Goal: Information Seeking & Learning: Learn about a topic

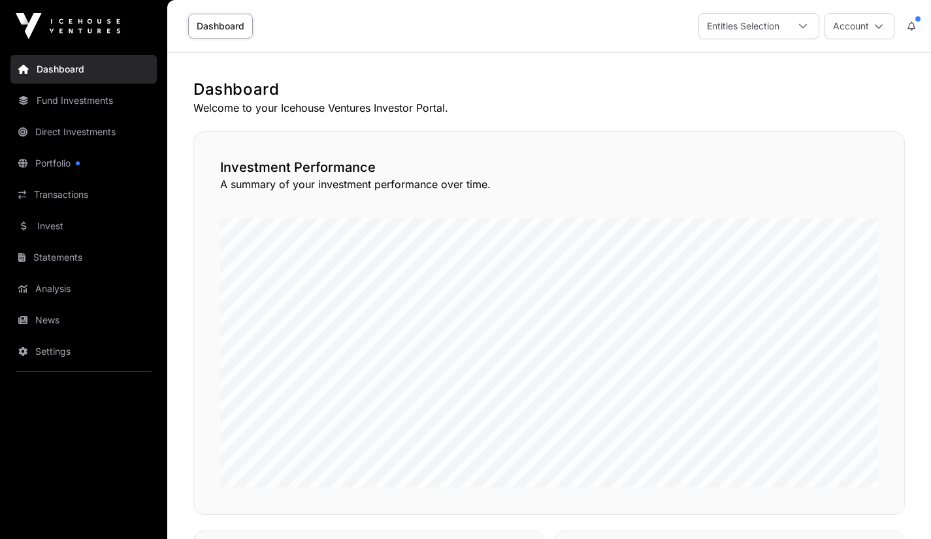
click at [60, 223] on link "Invest" at bounding box center [83, 226] width 146 height 29
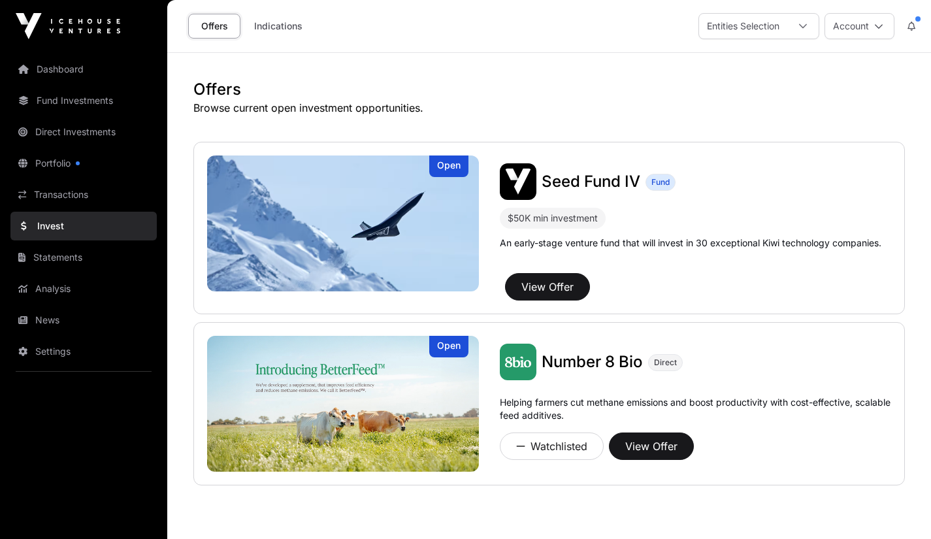
click at [65, 156] on link "Portfolio" at bounding box center [83, 163] width 146 height 29
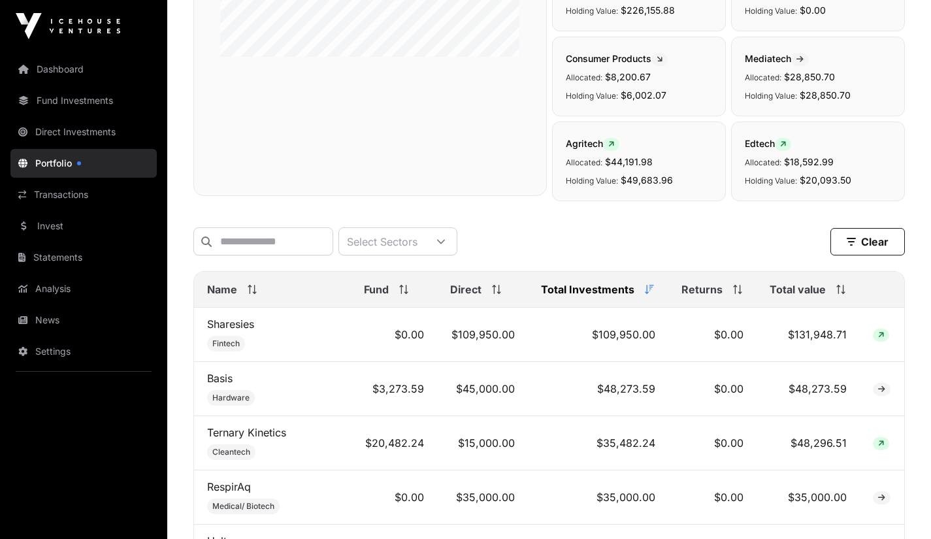
scroll to position [380, 0]
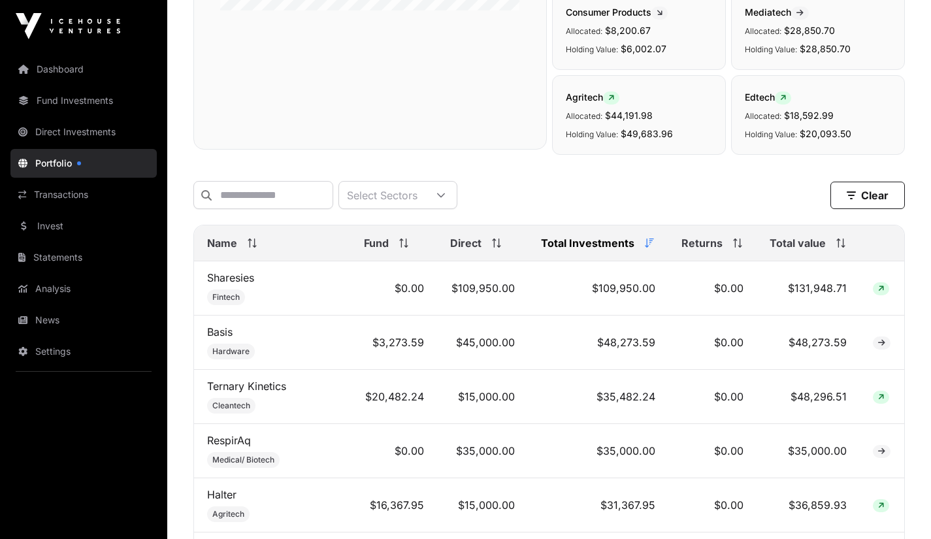
click at [571, 251] on span "Total Investments" at bounding box center [587, 243] width 93 height 16
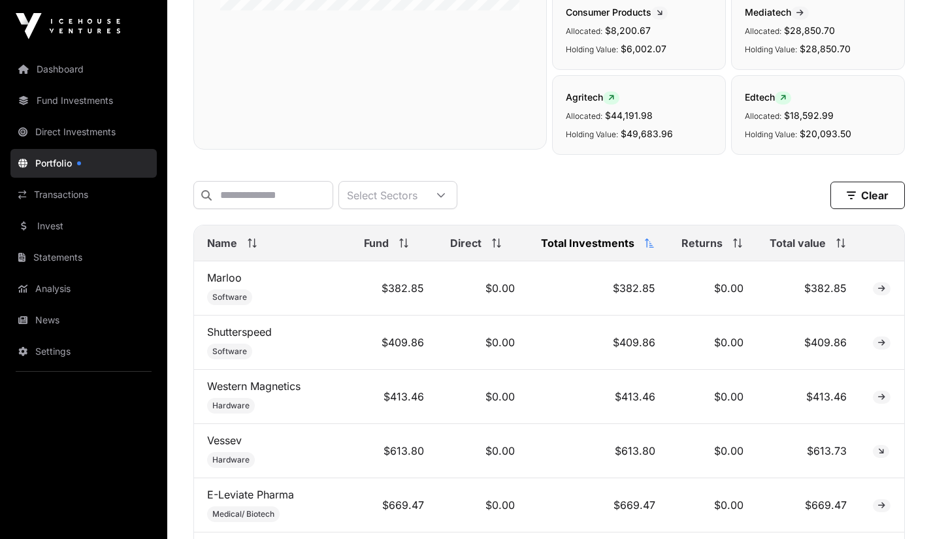
click at [571, 251] on span "Total Investments" at bounding box center [587, 243] width 93 height 16
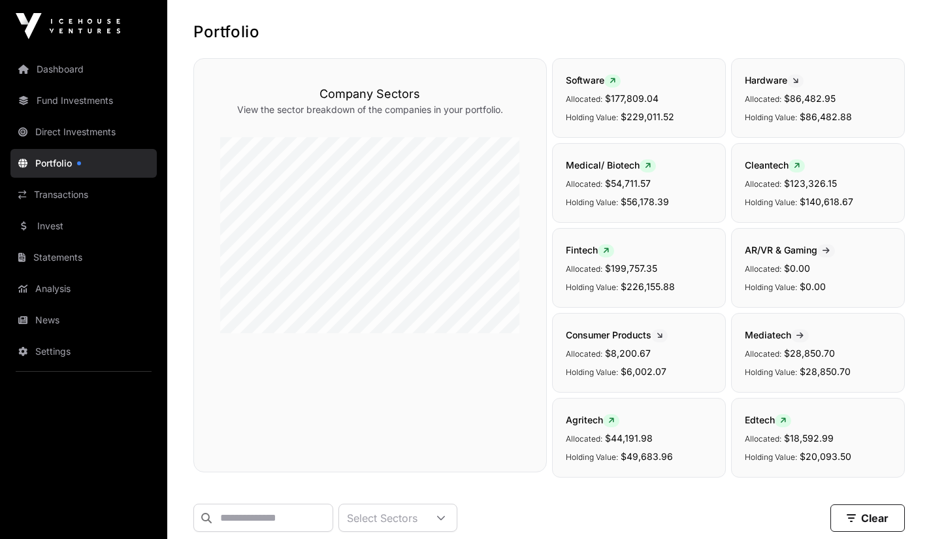
scroll to position [0, 0]
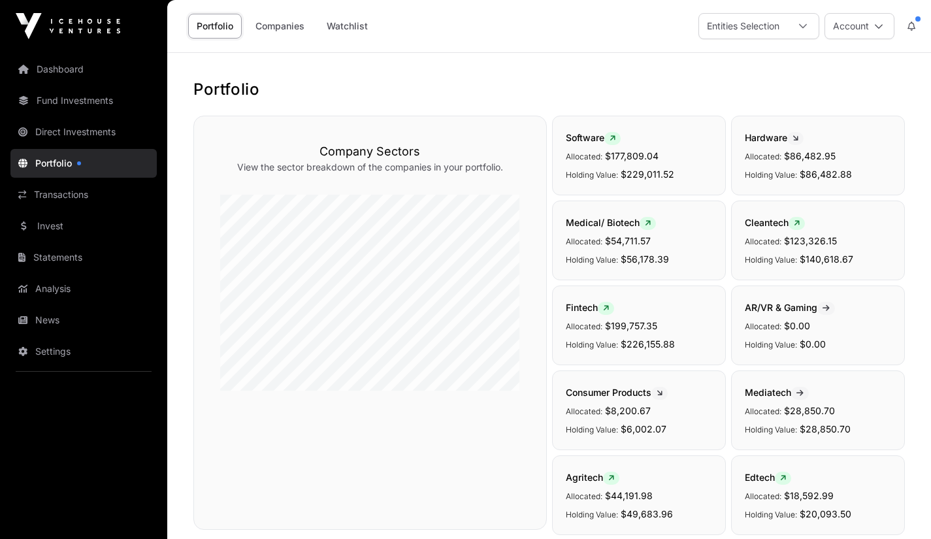
click at [47, 295] on link "Analysis" at bounding box center [83, 288] width 146 height 29
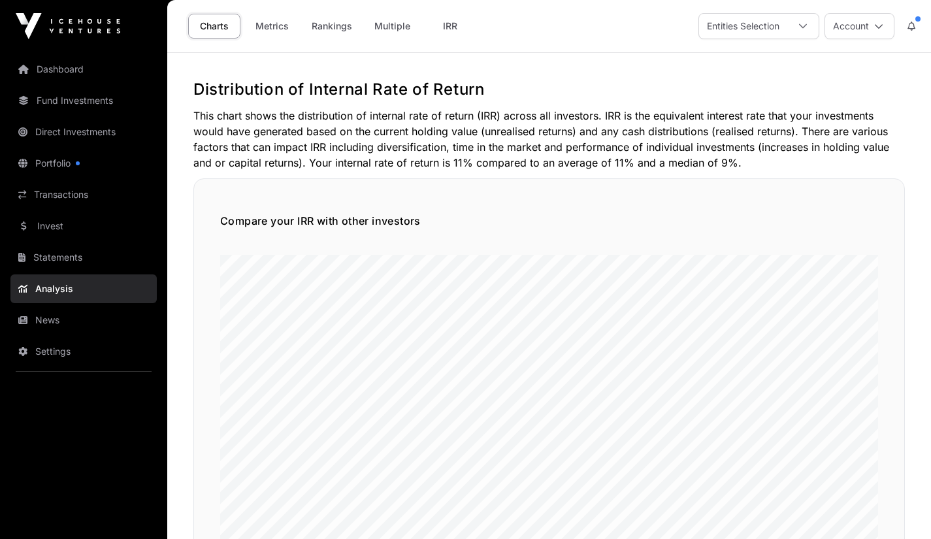
click at [385, 27] on link "Multiple" at bounding box center [392, 26] width 53 height 25
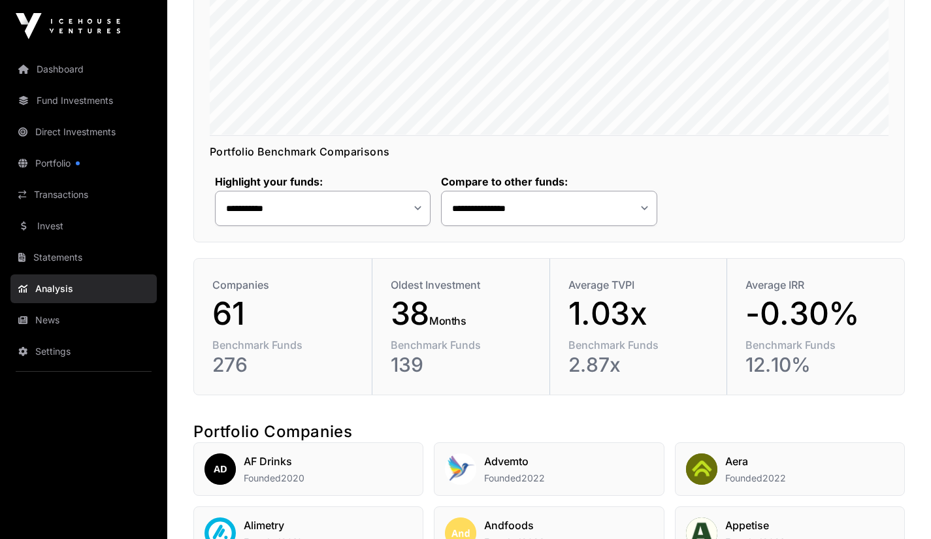
scroll to position [383, 0]
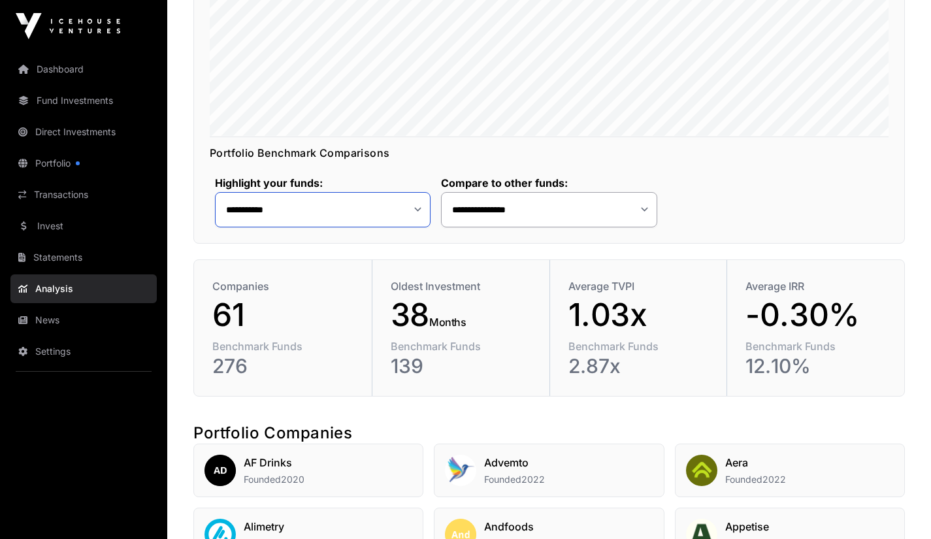
click at [420, 211] on select "**********" at bounding box center [323, 209] width 216 height 35
select select "**"
click at [215, 192] on select "**********" at bounding box center [323, 209] width 216 height 35
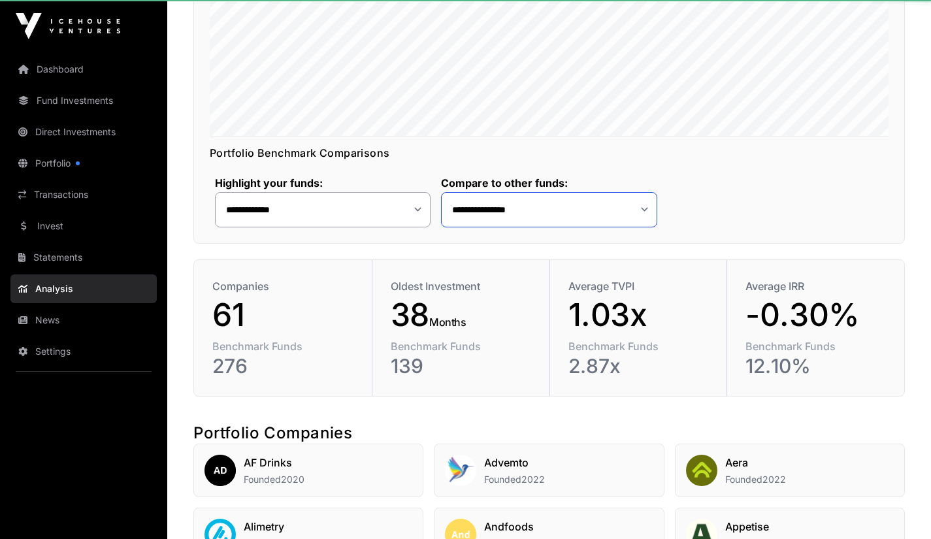
click at [486, 208] on select "**********" at bounding box center [549, 209] width 216 height 35
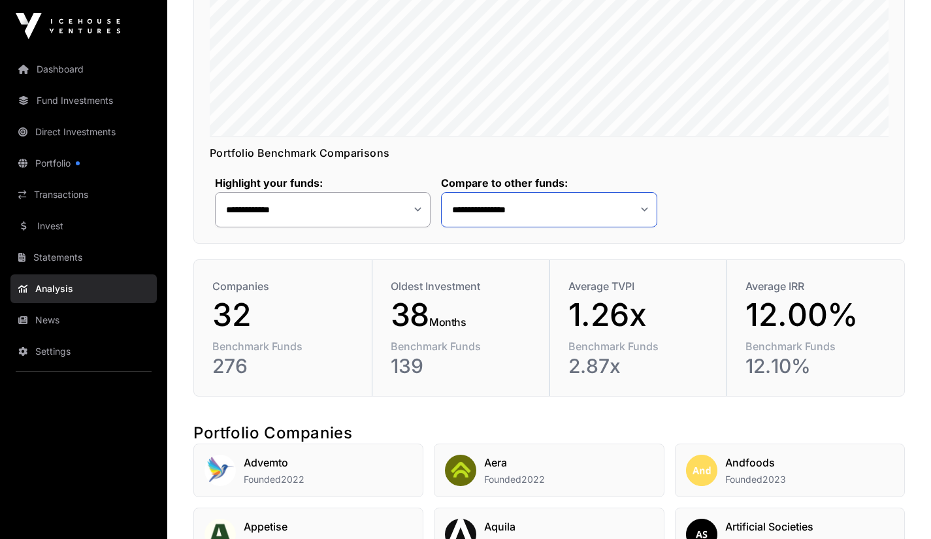
select select "*"
click at [441, 192] on select "**********" at bounding box center [549, 209] width 216 height 35
click at [419, 211] on select "**********" at bounding box center [323, 209] width 216 height 35
select select "**"
click at [215, 192] on select "**********" at bounding box center [323, 209] width 216 height 35
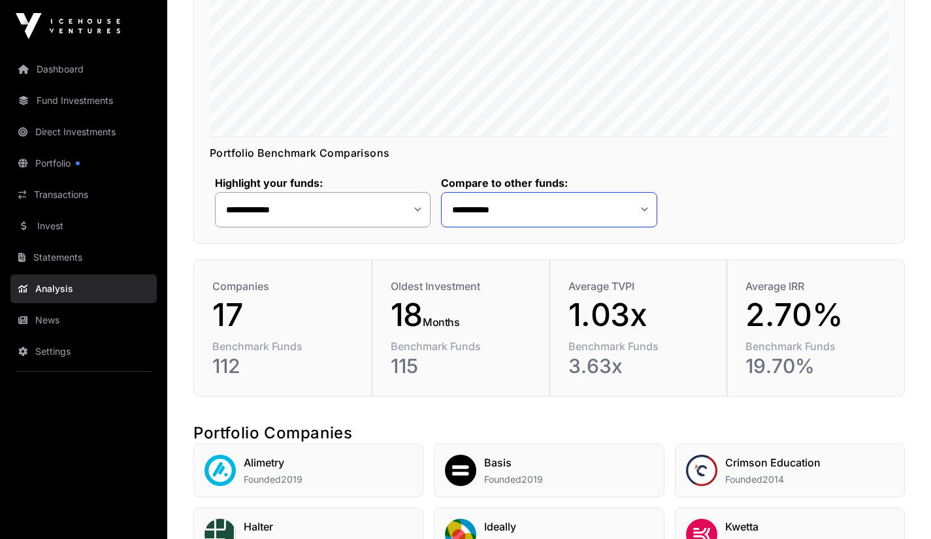
click at [486, 216] on select "**********" at bounding box center [549, 209] width 216 height 35
select select "*"
click at [441, 192] on select "**********" at bounding box center [549, 209] width 216 height 35
click at [415, 212] on select "**********" at bounding box center [323, 209] width 216 height 35
select select "**"
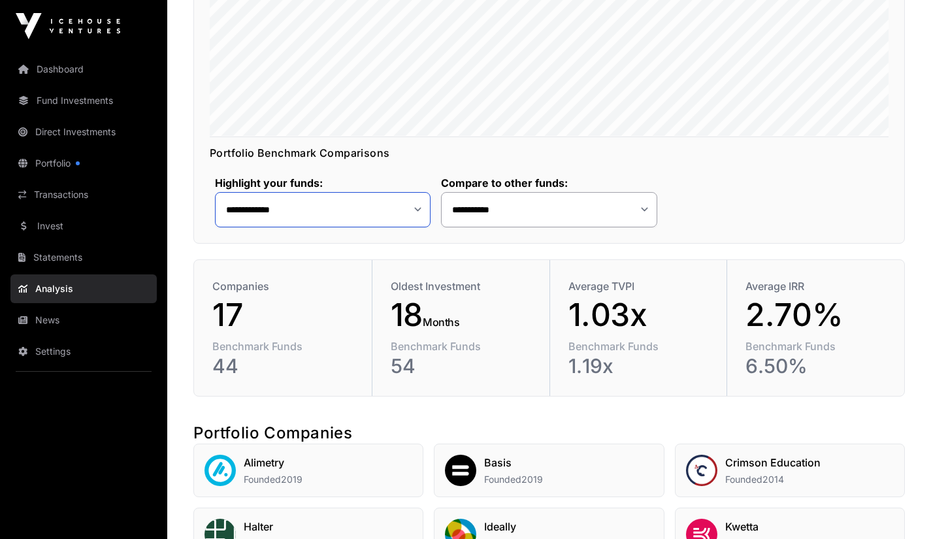
click at [215, 192] on select "**********" at bounding box center [323, 209] width 216 height 35
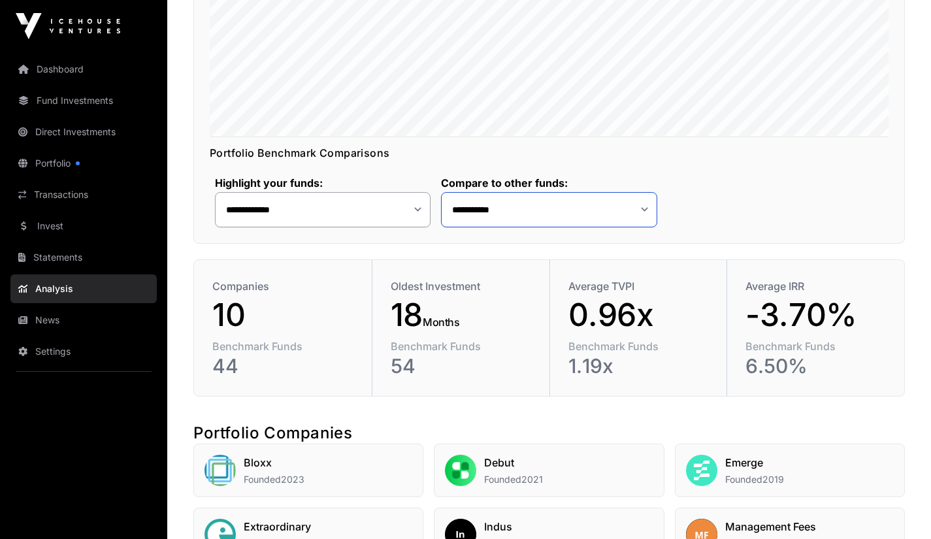
click at [485, 207] on select "**********" at bounding box center [549, 209] width 216 height 35
select select "*"
click at [441, 192] on select "**********" at bounding box center [549, 209] width 216 height 35
click at [421, 209] on select "**********" at bounding box center [323, 209] width 216 height 35
select select "**"
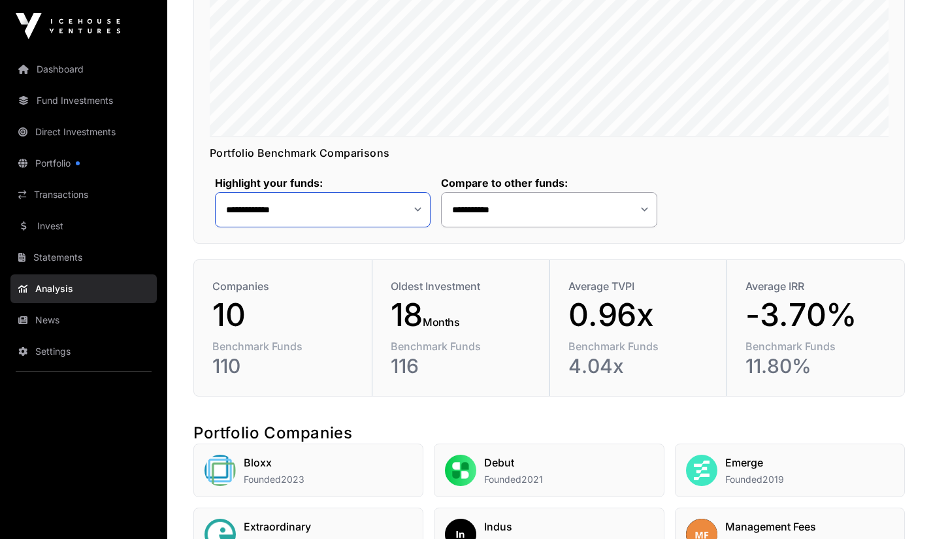
click at [215, 192] on select "**********" at bounding box center [323, 209] width 216 height 35
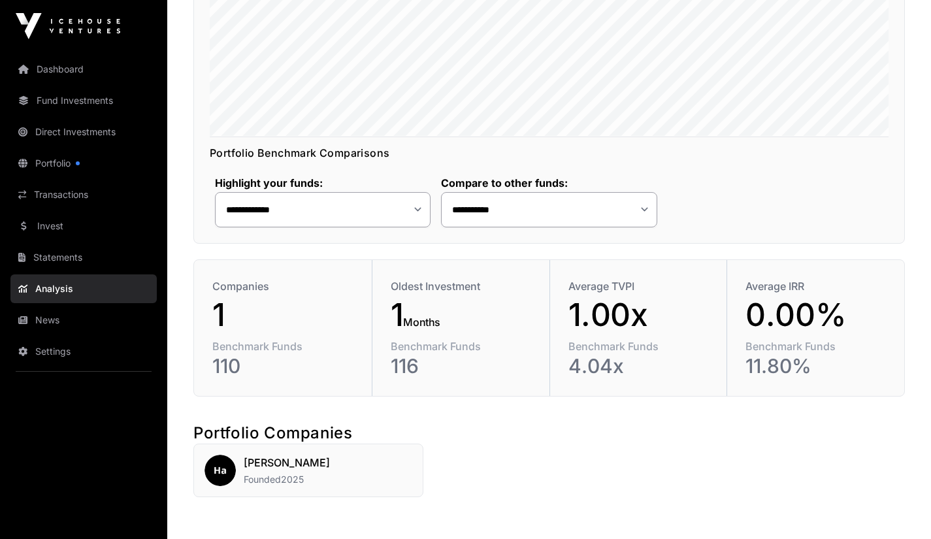
click at [257, 466] on h2 "[PERSON_NAME]" at bounding box center [287, 463] width 86 height 16
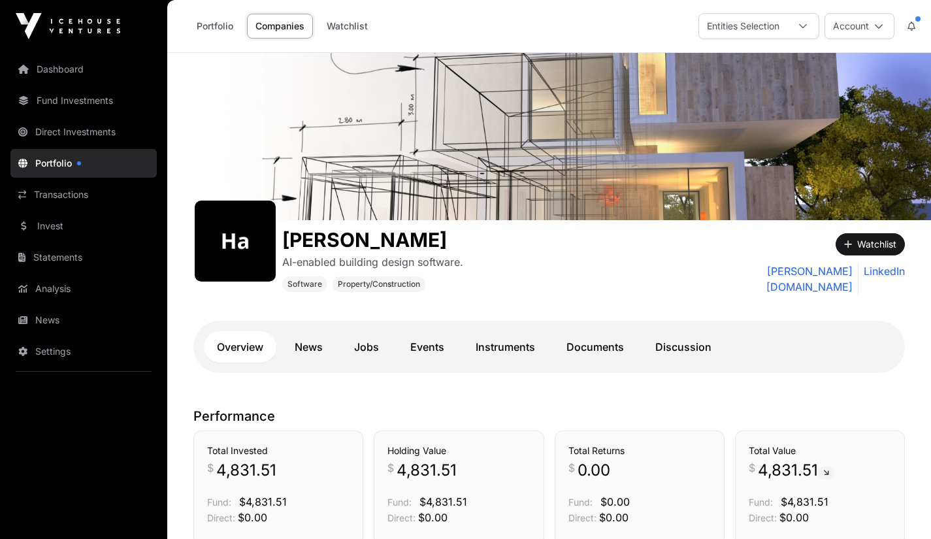
click at [309, 342] on link "News" at bounding box center [309, 346] width 54 height 31
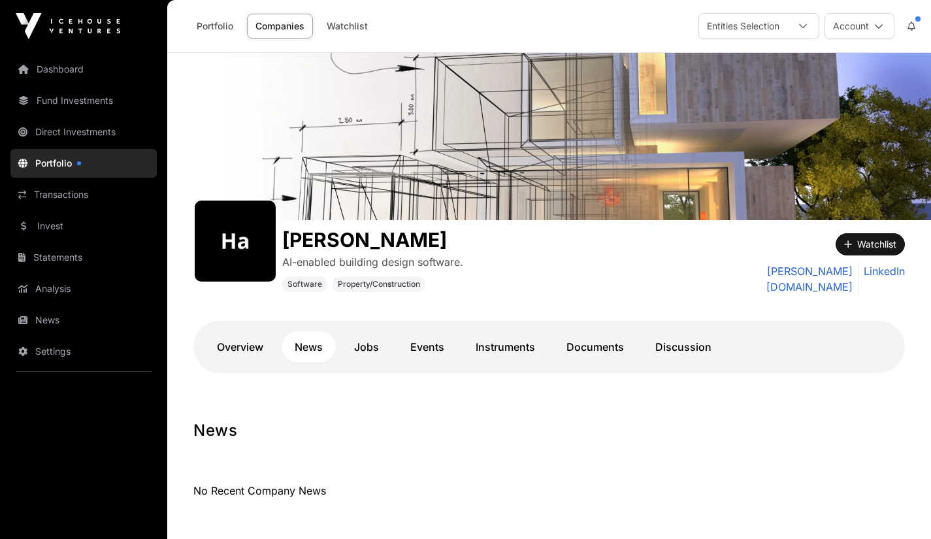
click at [363, 347] on link "Jobs" at bounding box center [366, 346] width 51 height 31
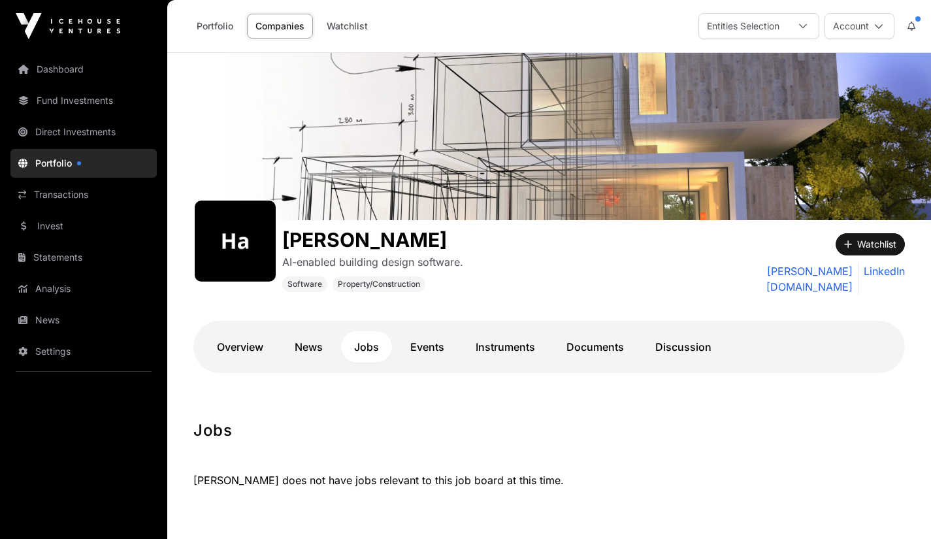
click at [207, 31] on link "Portfolio" at bounding box center [215, 26] width 54 height 25
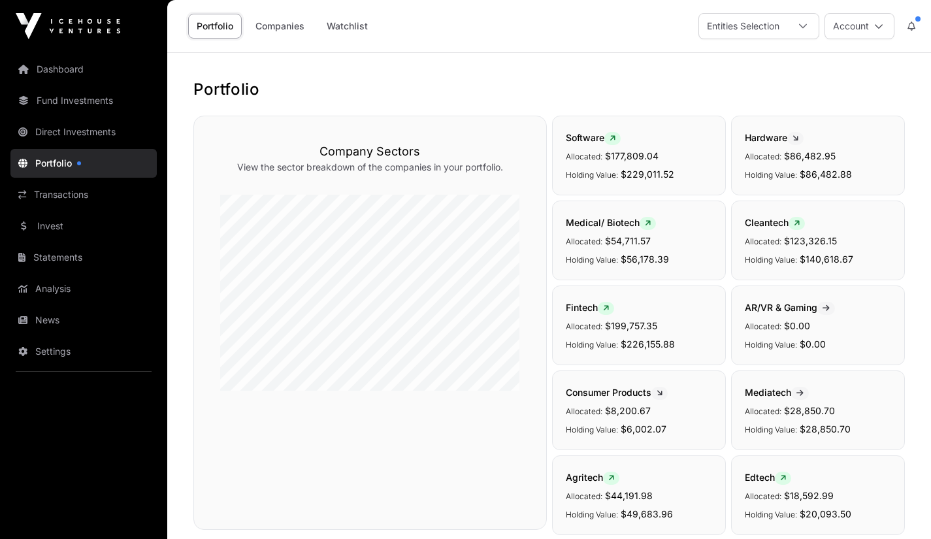
click at [280, 25] on link "Companies" at bounding box center [280, 26] width 66 height 25
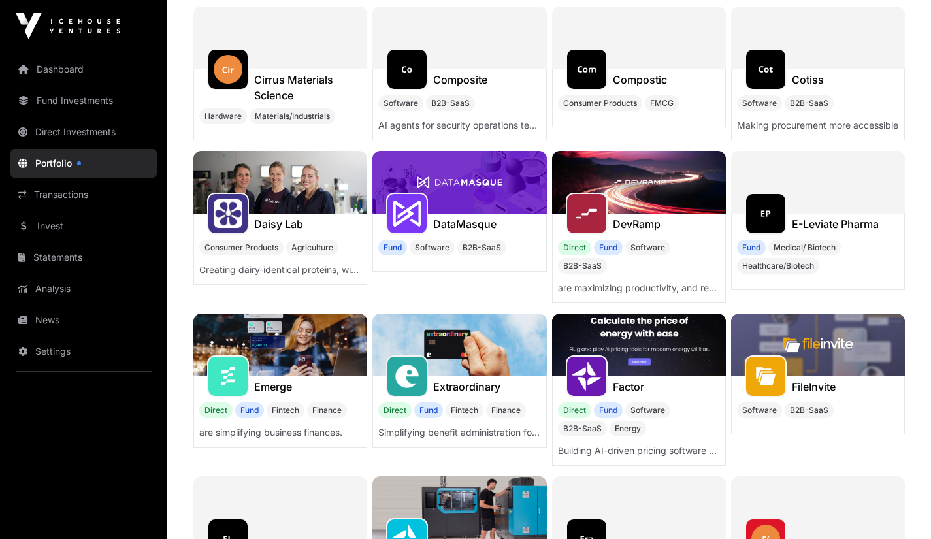
scroll to position [1765, 0]
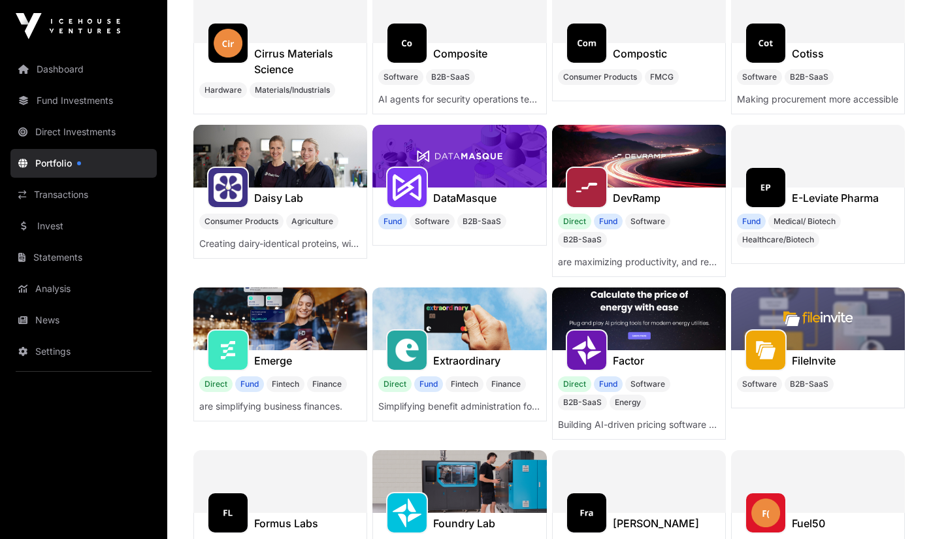
click at [615, 174] on img at bounding box center [639, 156] width 174 height 63
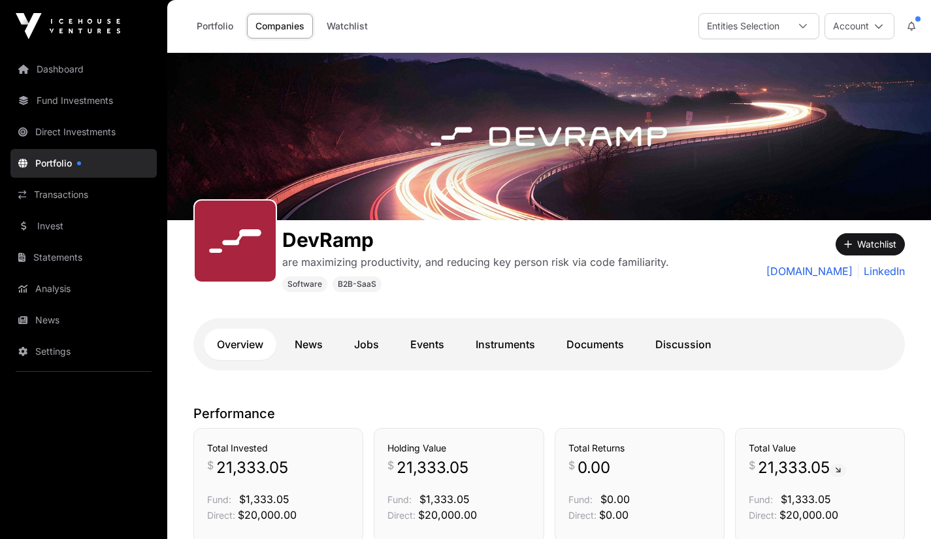
click at [590, 344] on link "Documents" at bounding box center [595, 344] width 84 height 31
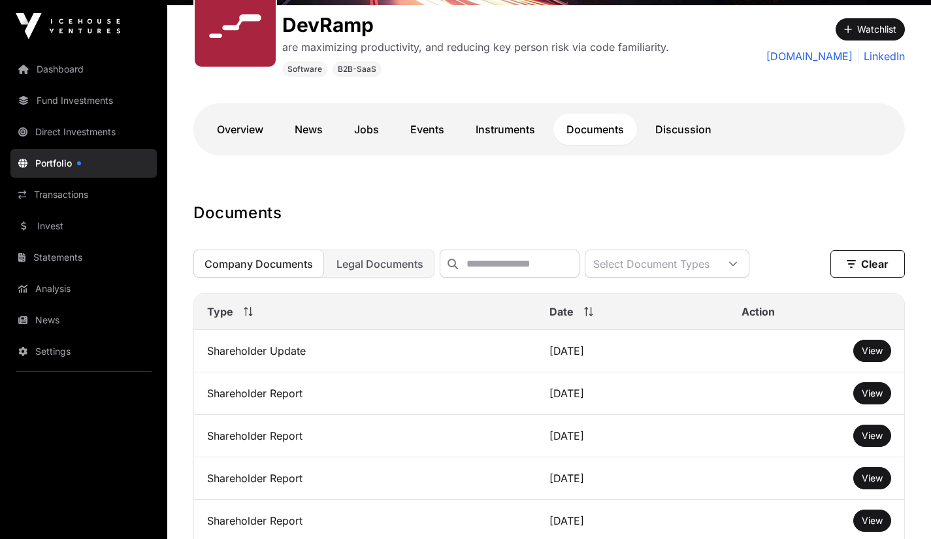
scroll to position [219, 0]
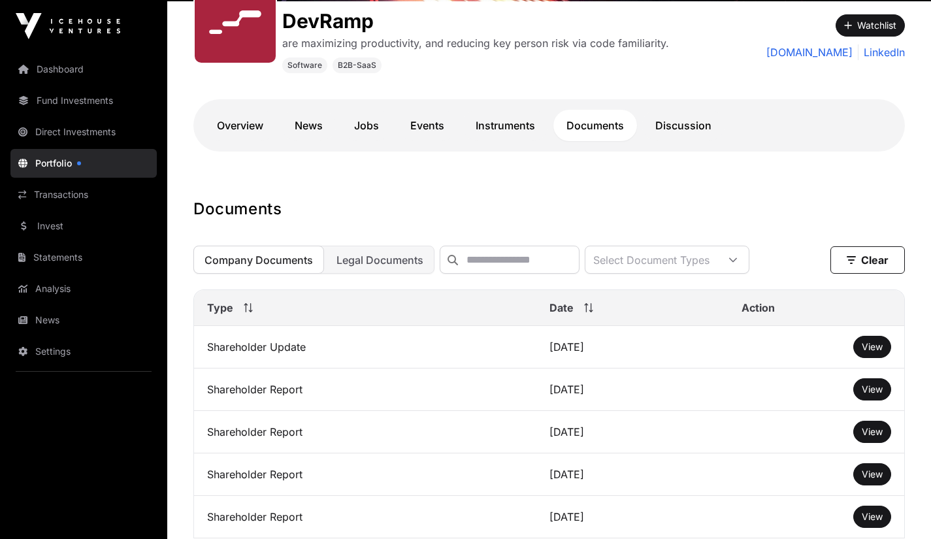
click at [870, 352] on span "View" at bounding box center [871, 346] width 21 height 11
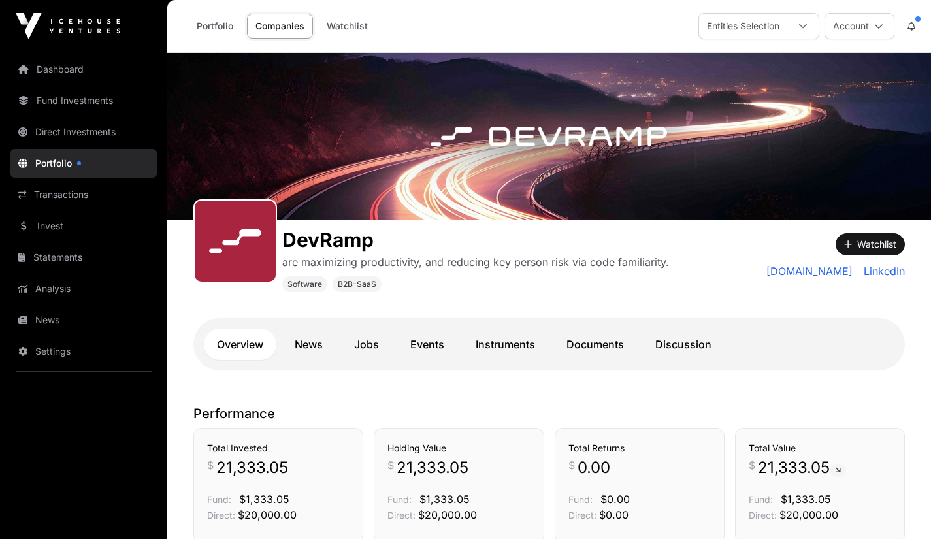
click at [282, 32] on link "Companies" at bounding box center [280, 26] width 66 height 25
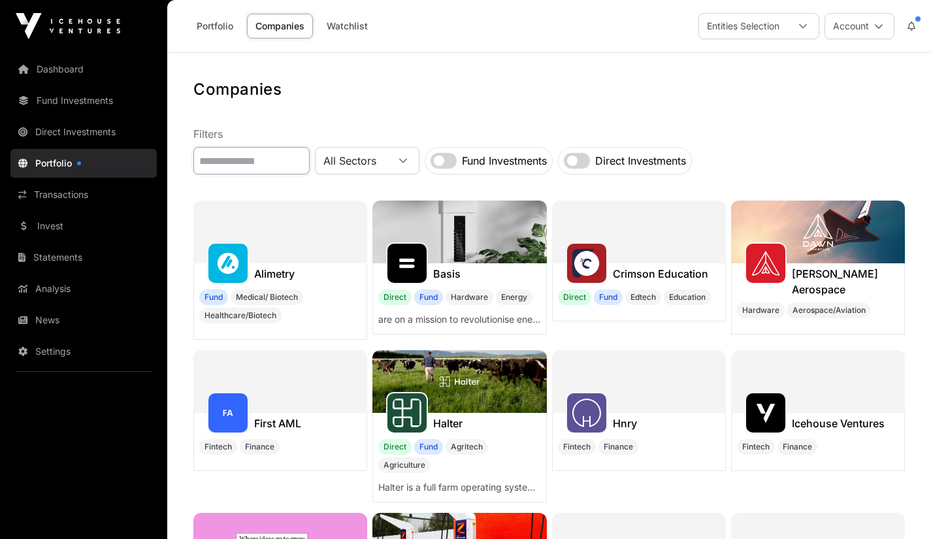
click at [229, 165] on input "text" at bounding box center [251, 160] width 116 height 27
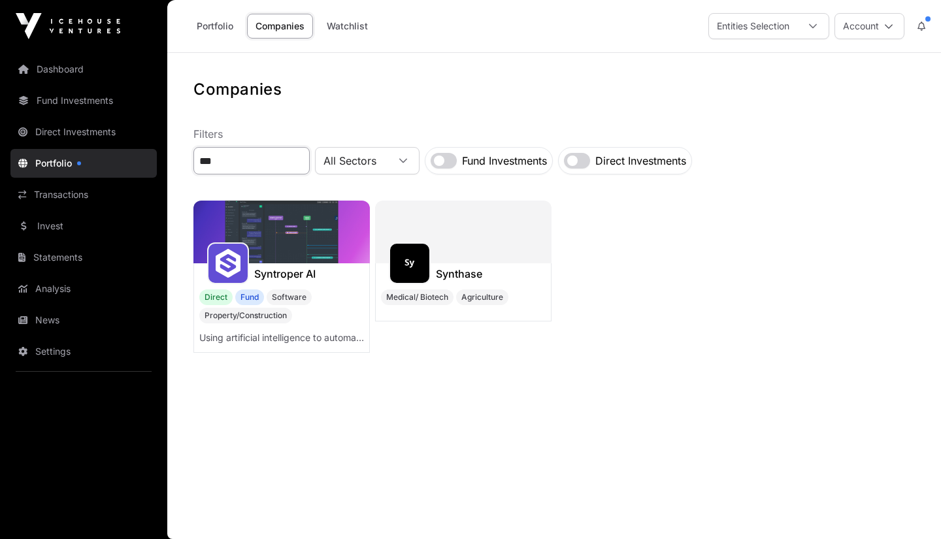
type input "***"
click at [263, 237] on img at bounding box center [281, 232] width 176 height 63
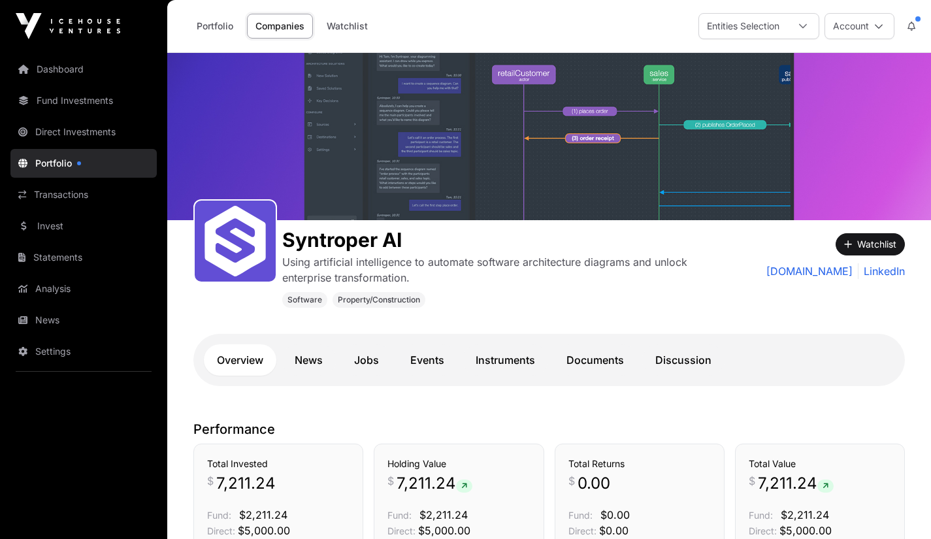
click at [599, 361] on link "Documents" at bounding box center [595, 359] width 84 height 31
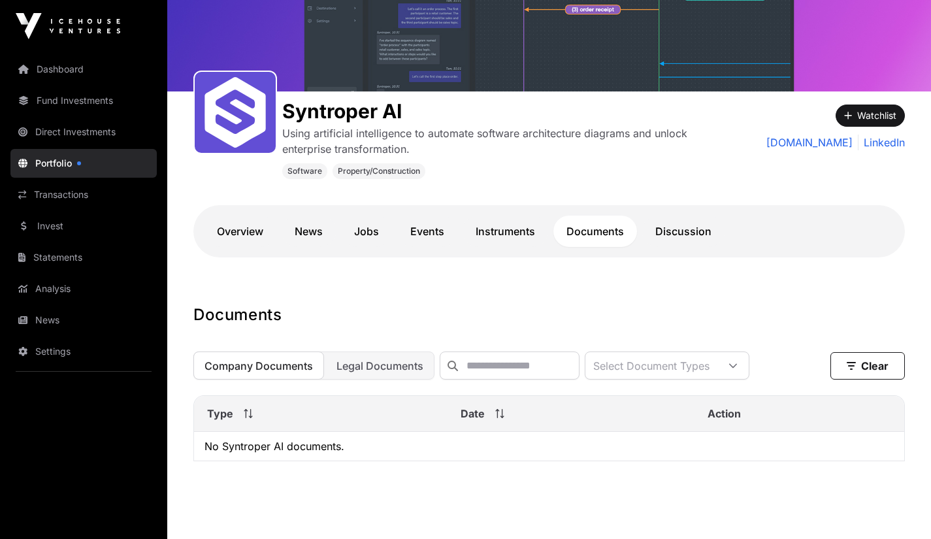
scroll to position [169, 0]
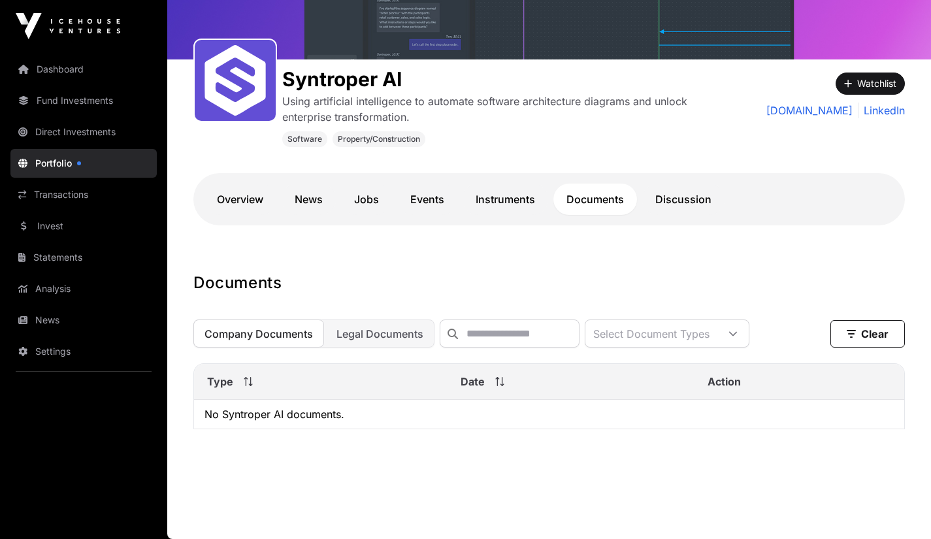
click at [314, 193] on link "News" at bounding box center [309, 199] width 54 height 31
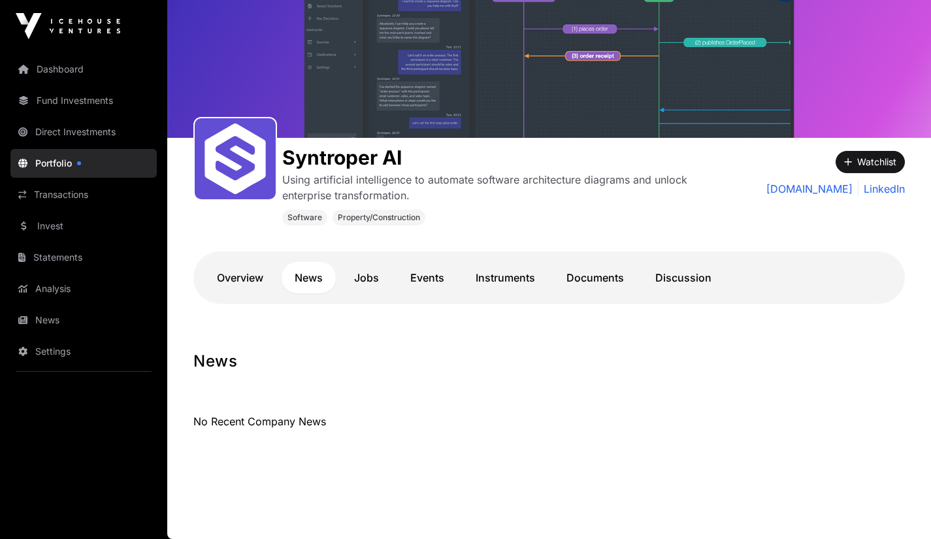
scroll to position [82, 0]
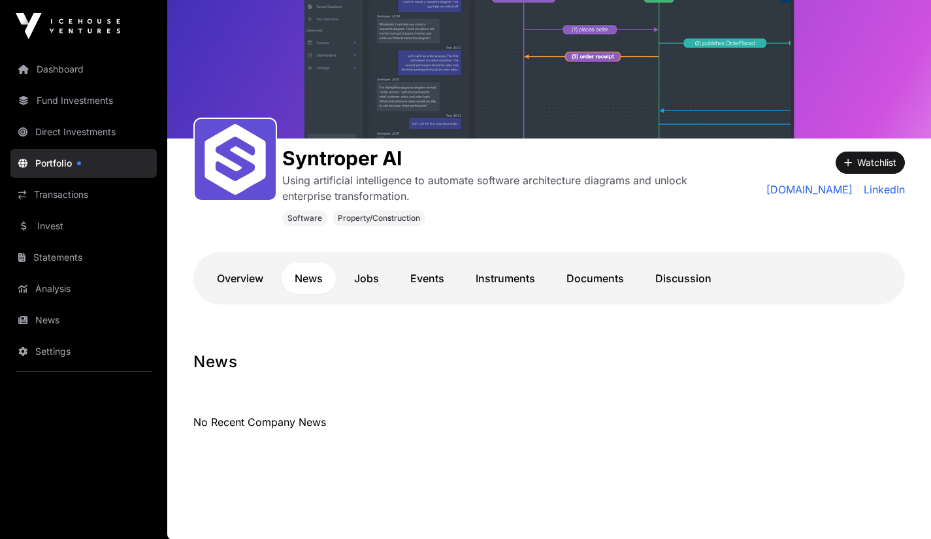
click at [255, 270] on link "Overview" at bounding box center [240, 278] width 72 height 31
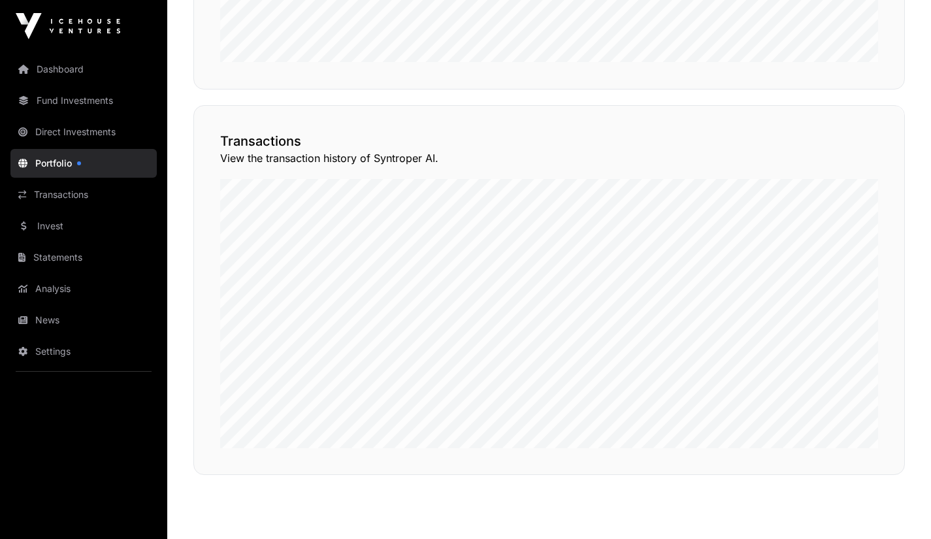
scroll to position [1006, 0]
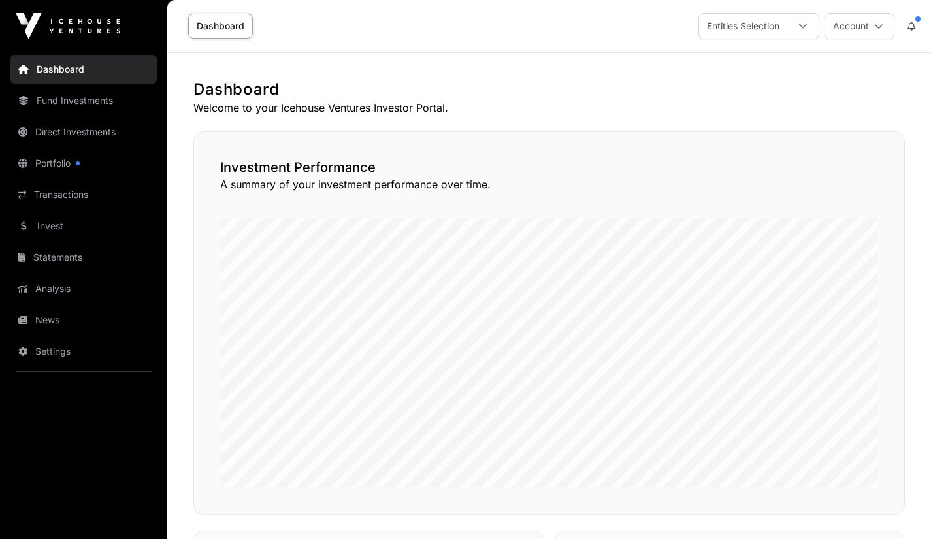
click at [54, 289] on link "Analysis" at bounding box center [83, 288] width 146 height 29
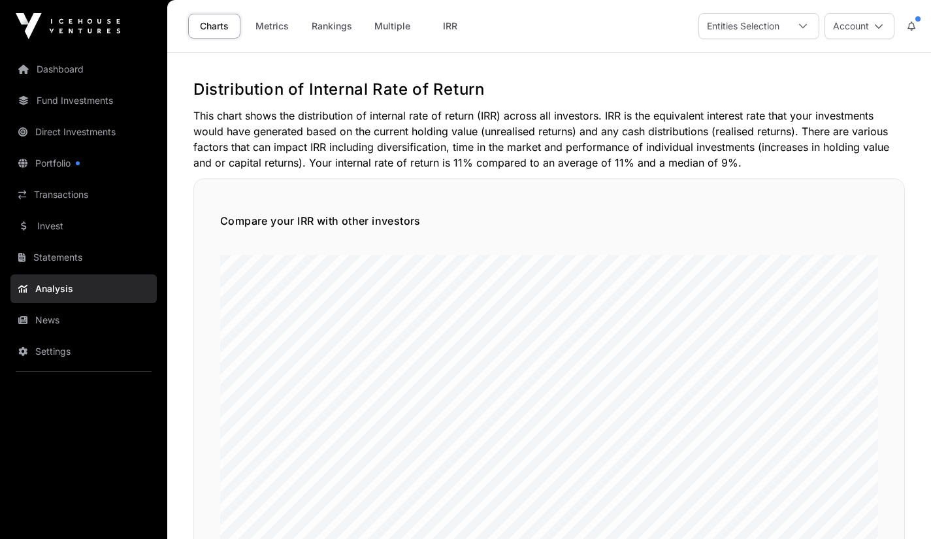
click at [274, 28] on link "Metrics" at bounding box center [272, 26] width 52 height 25
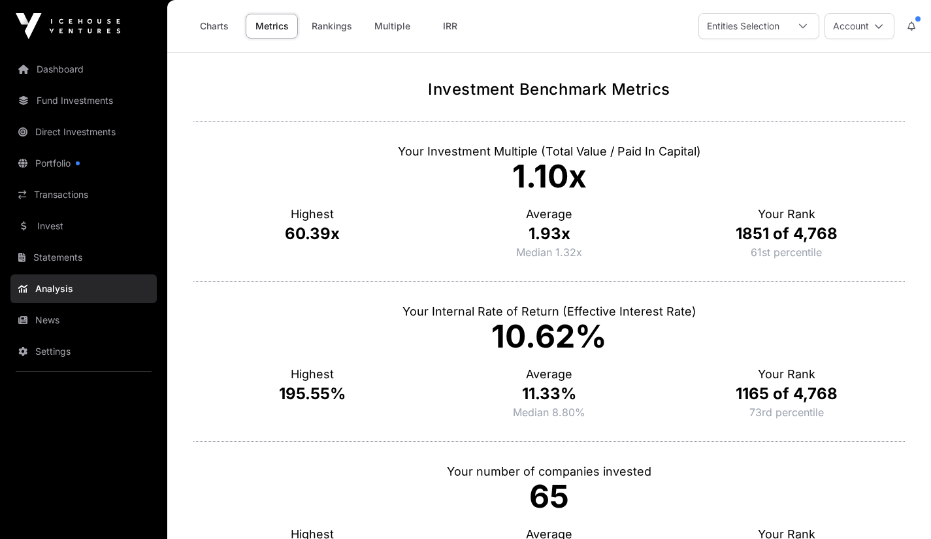
click at [336, 27] on link "Rankings" at bounding box center [331, 26] width 57 height 25
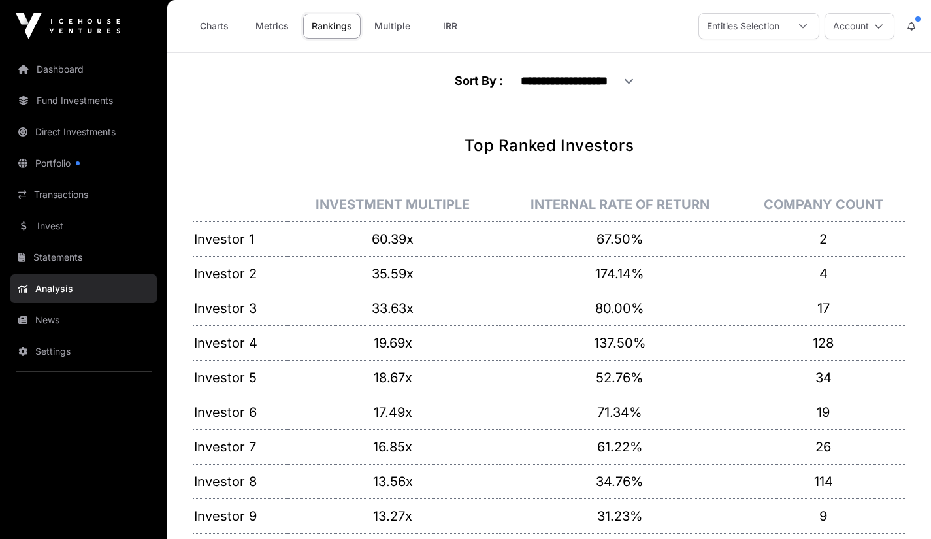
click at [380, 28] on link "Multiple" at bounding box center [392, 26] width 53 height 25
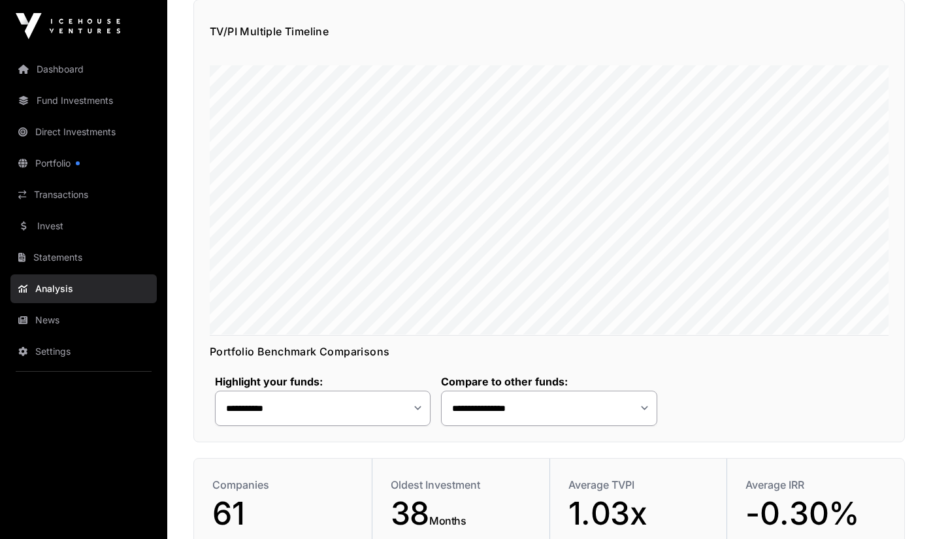
scroll to position [207, 0]
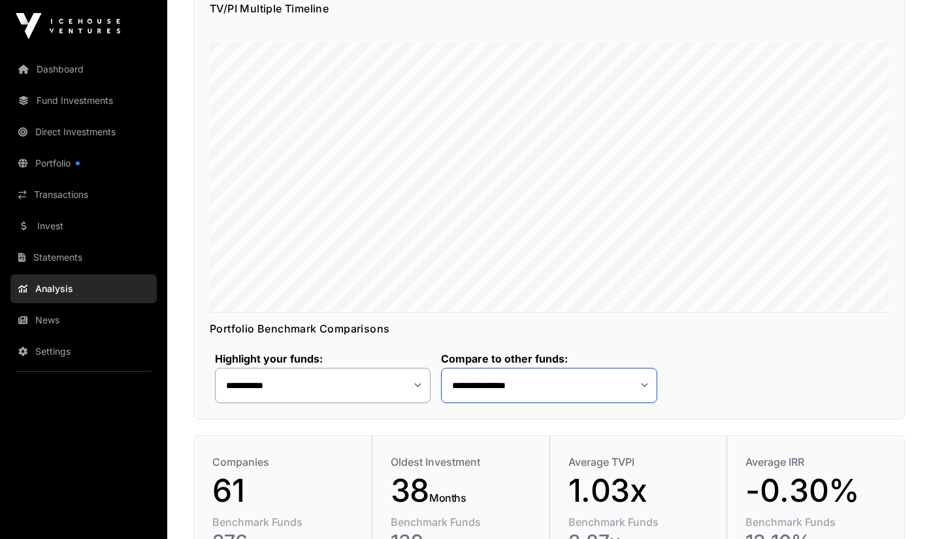
click at [525, 392] on select "**********" at bounding box center [549, 385] width 216 height 35
select select "*"
click at [441, 368] on select "**********" at bounding box center [549, 385] width 216 height 35
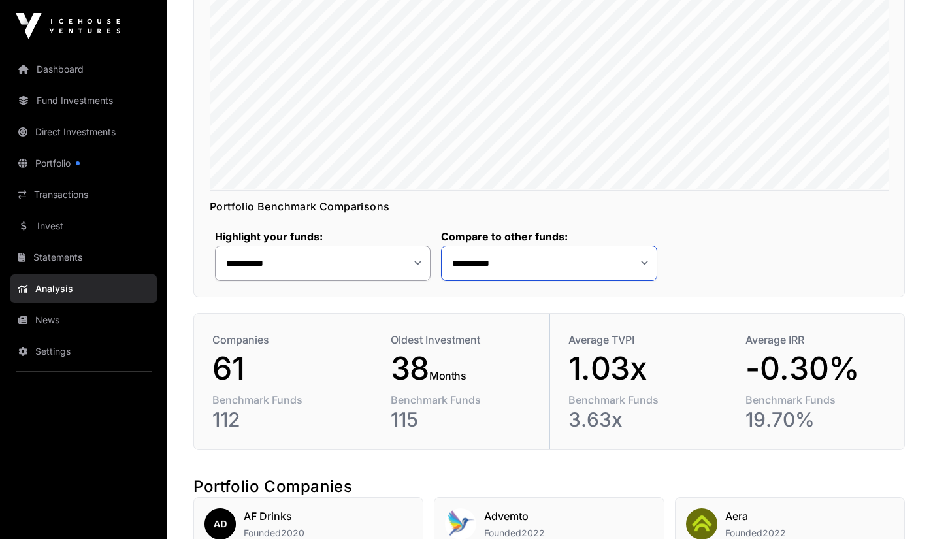
scroll to position [336, 0]
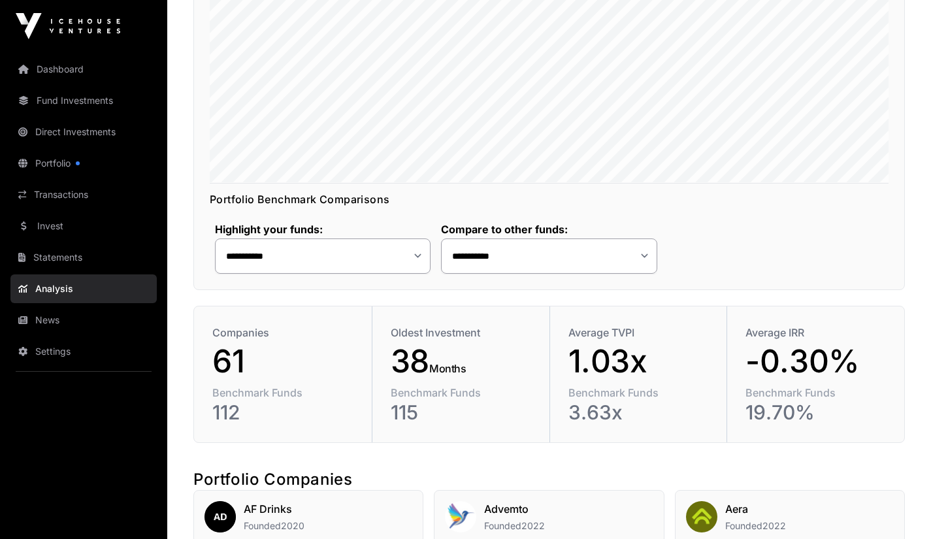
click at [647, 332] on div "Average TVPI" at bounding box center [638, 333] width 140 height 16
click at [624, 329] on div "Average TVPI" at bounding box center [638, 333] width 140 height 16
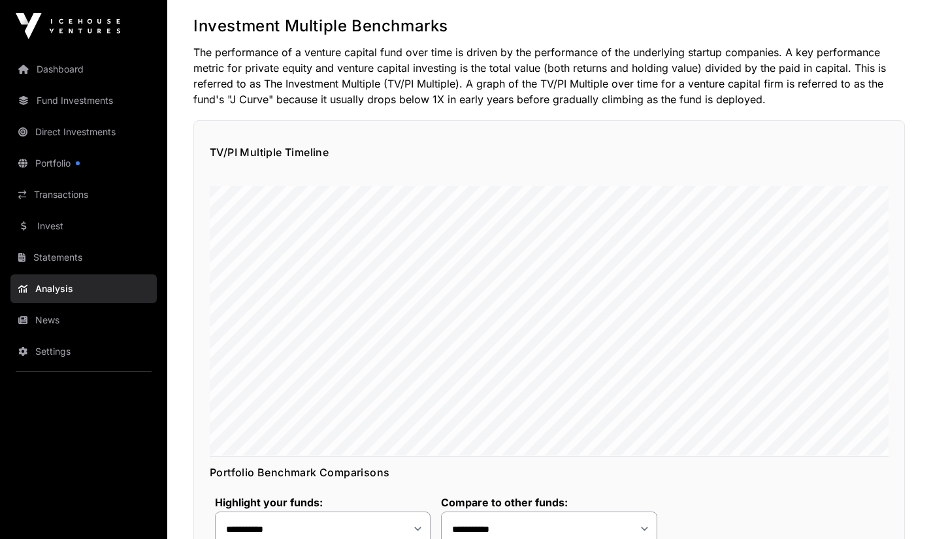
scroll to position [0, 0]
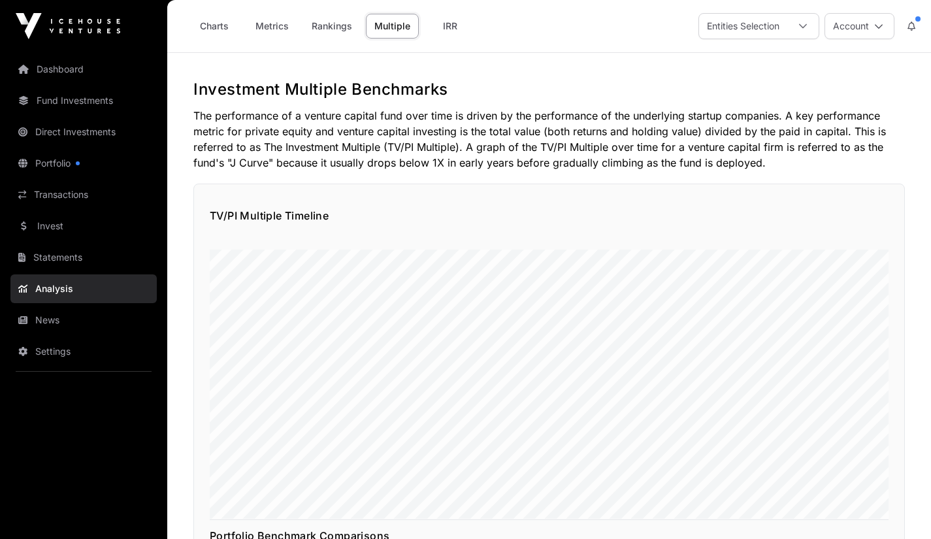
click at [236, 22] on link "Charts" at bounding box center [214, 26] width 52 height 25
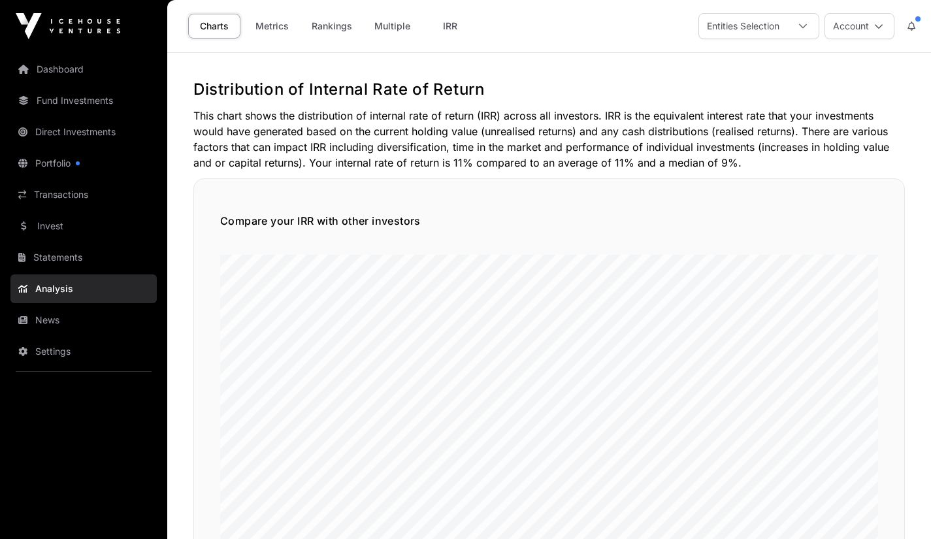
click at [59, 169] on link "Portfolio" at bounding box center [83, 163] width 146 height 29
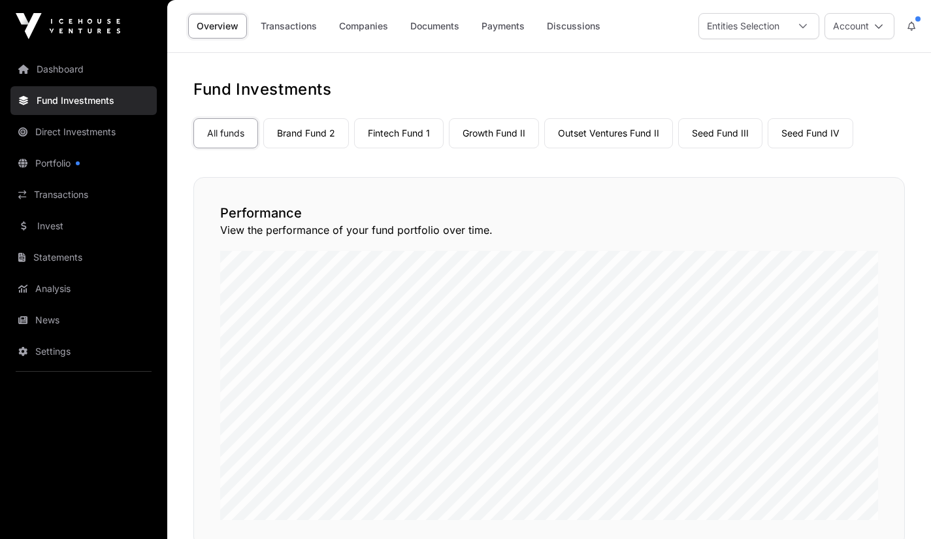
click at [733, 138] on link "Seed Fund III" at bounding box center [720, 133] width 84 height 30
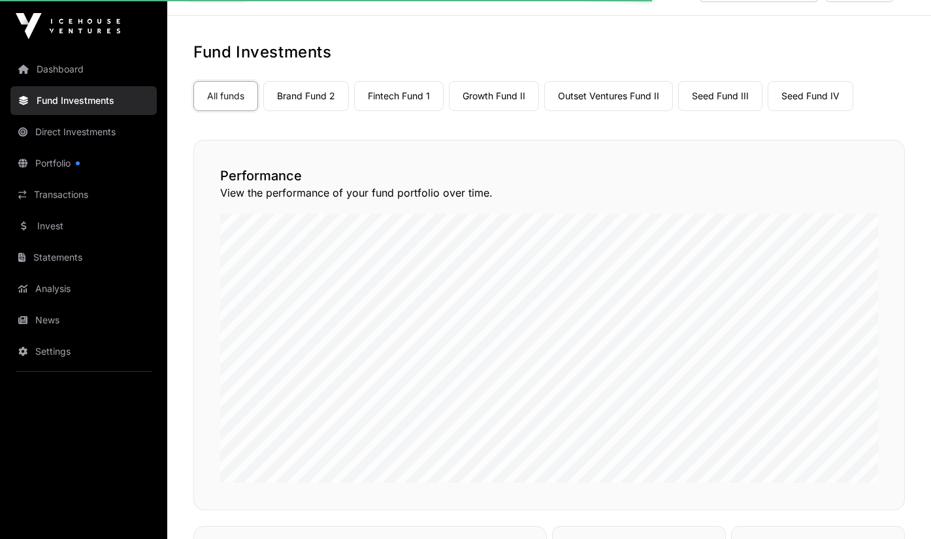
scroll to position [61, 0]
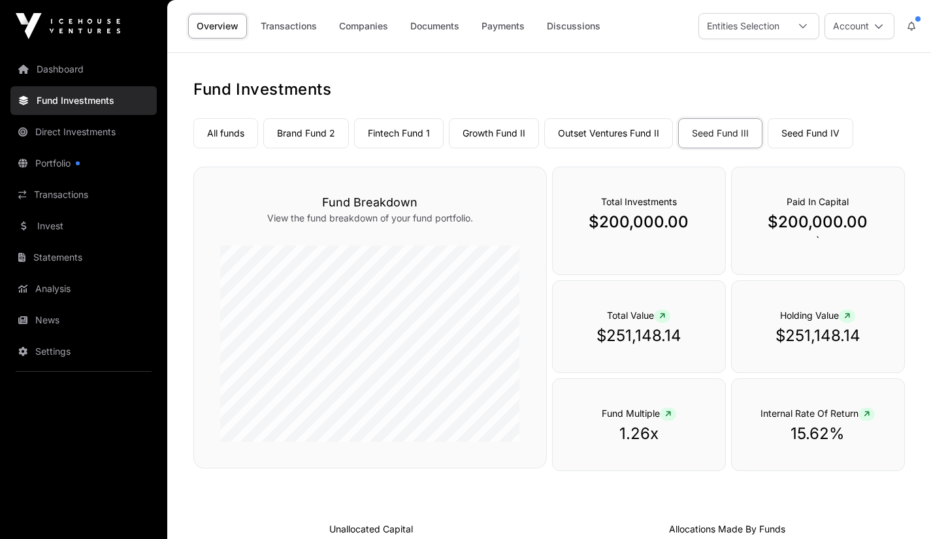
click at [220, 127] on link "All funds" at bounding box center [225, 133] width 65 height 30
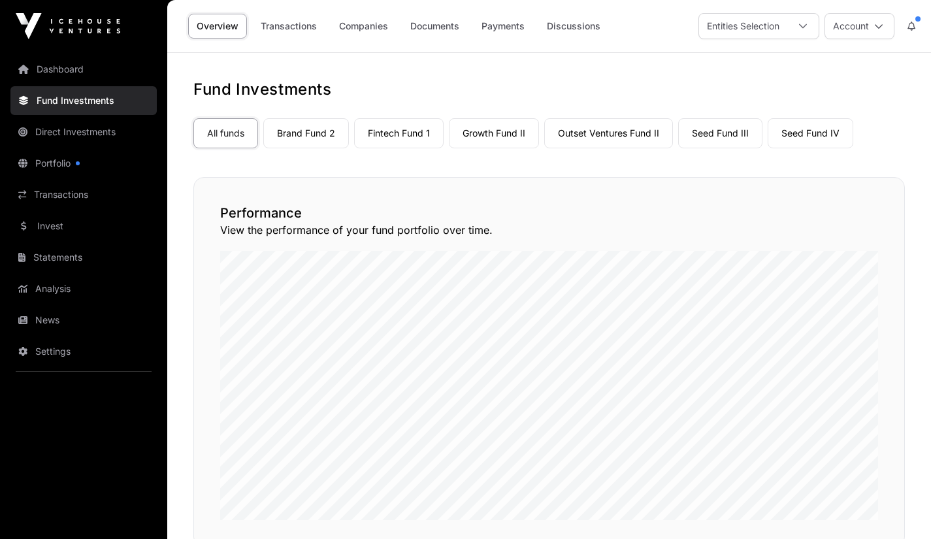
click at [297, 135] on link "Brand Fund 2" at bounding box center [306, 133] width 86 height 30
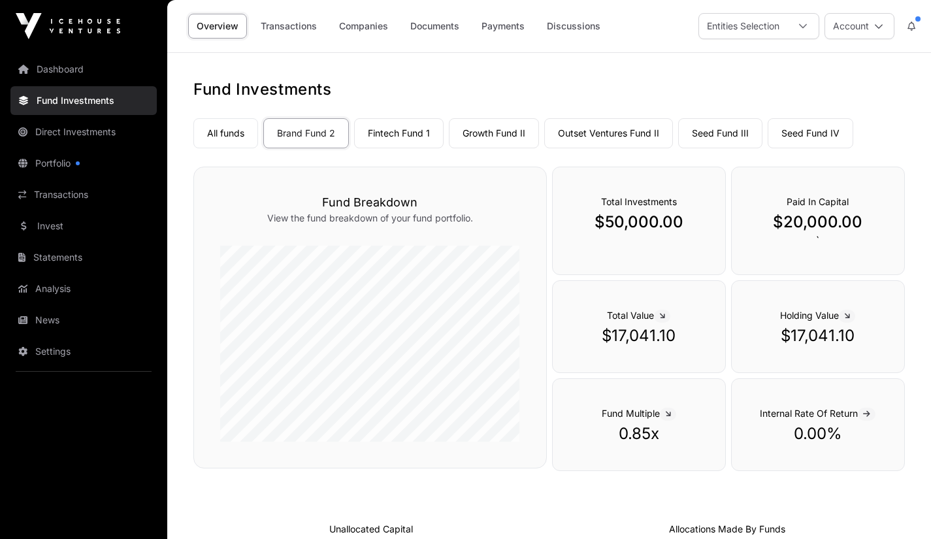
click at [395, 123] on link "Fintech Fund 1" at bounding box center [398, 133] width 89 height 30
click at [496, 133] on link "Growth Fund II" at bounding box center [494, 133] width 90 height 30
click at [593, 133] on link "Outset Ventures Fund II" at bounding box center [608, 133] width 129 height 30
click at [726, 133] on link "Seed Fund III" at bounding box center [720, 133] width 84 height 30
click at [369, 25] on link "Companies" at bounding box center [363, 26] width 66 height 25
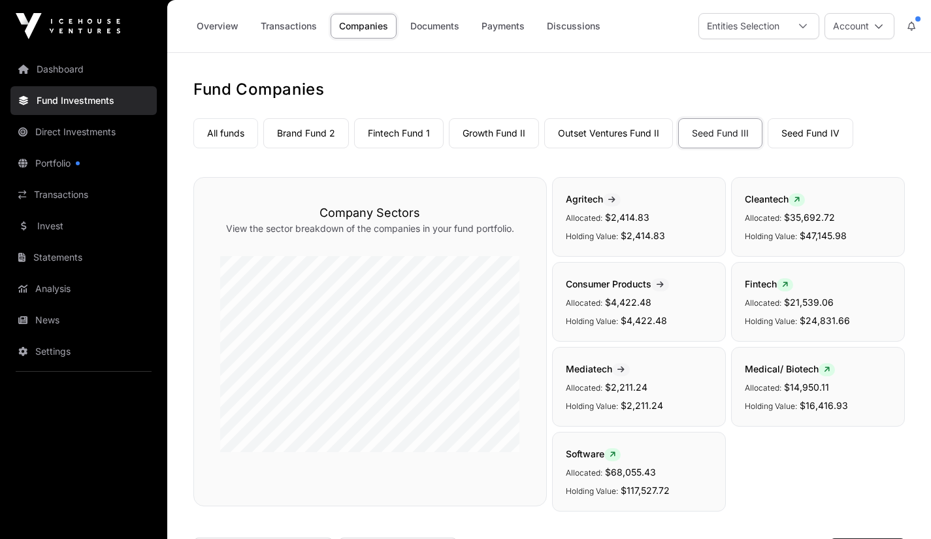
click at [442, 28] on link "Documents" at bounding box center [435, 26] width 66 height 25
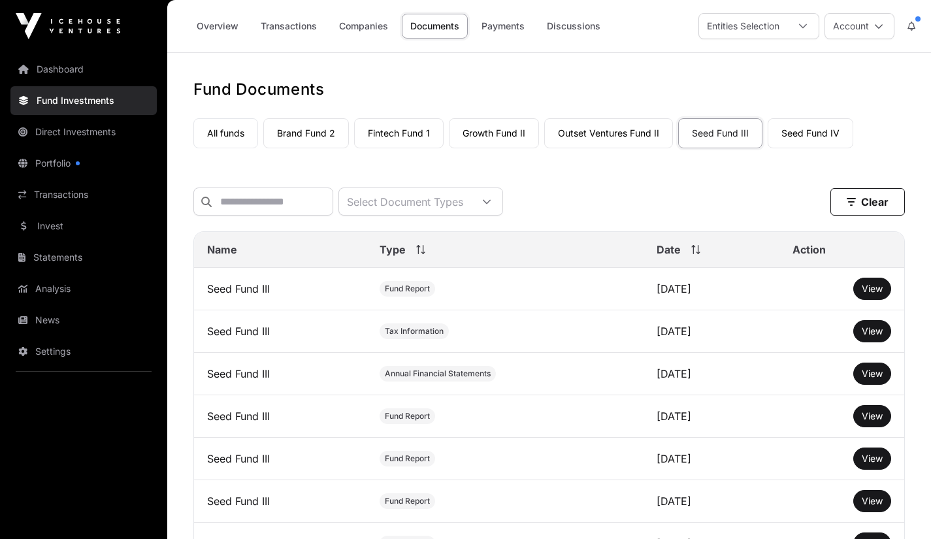
click at [865, 294] on span "View" at bounding box center [871, 288] width 21 height 11
click at [575, 28] on link "Discussions" at bounding box center [573, 26] width 71 height 25
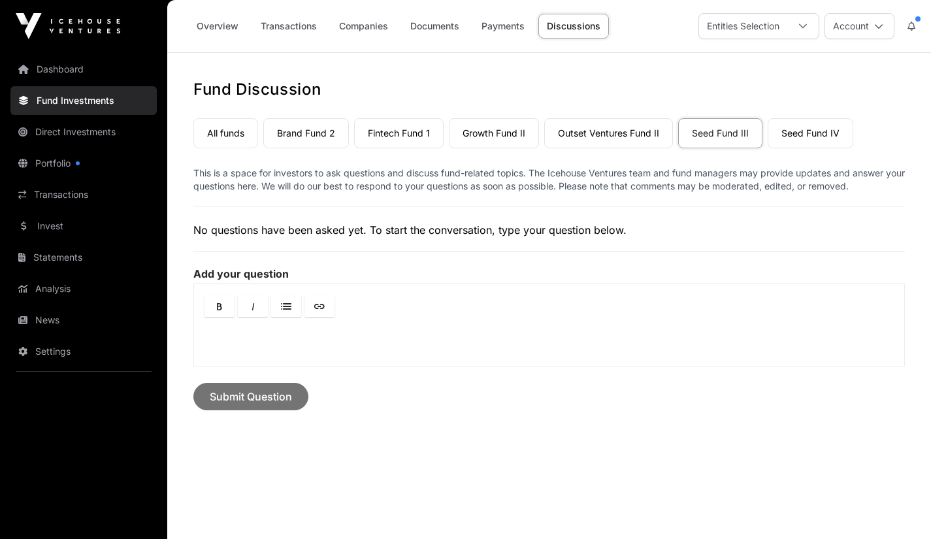
click at [608, 133] on link "Outset Ventures Fund II" at bounding box center [608, 133] width 129 height 30
click at [506, 134] on link "Growth Fund II" at bounding box center [494, 133] width 90 height 30
click at [404, 126] on link "Fintech Fund 1" at bounding box center [398, 133] width 89 height 30
click at [407, 130] on link "Fintech Fund 1" at bounding box center [398, 133] width 89 height 30
click at [513, 22] on link "Payments" at bounding box center [503, 26] width 60 height 25
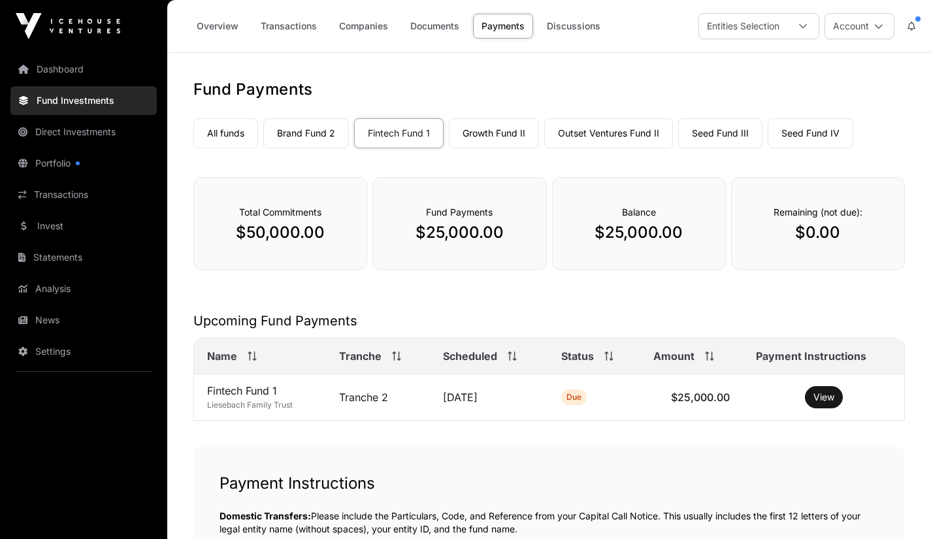
click at [494, 129] on link "Growth Fund II" at bounding box center [494, 133] width 90 height 30
click at [607, 131] on link "Outset Ventures Fund II" at bounding box center [608, 133] width 129 height 30
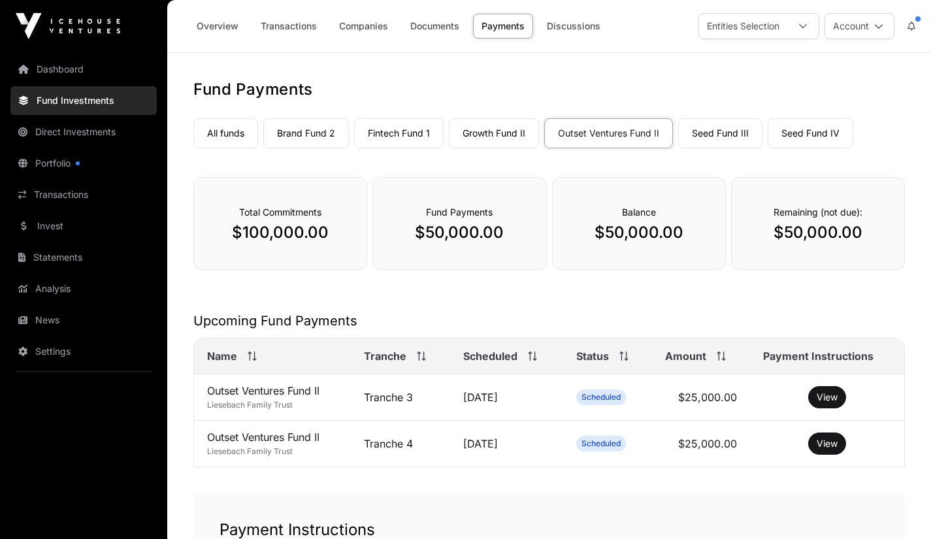
click at [722, 133] on link "Seed Fund III" at bounding box center [720, 133] width 84 height 30
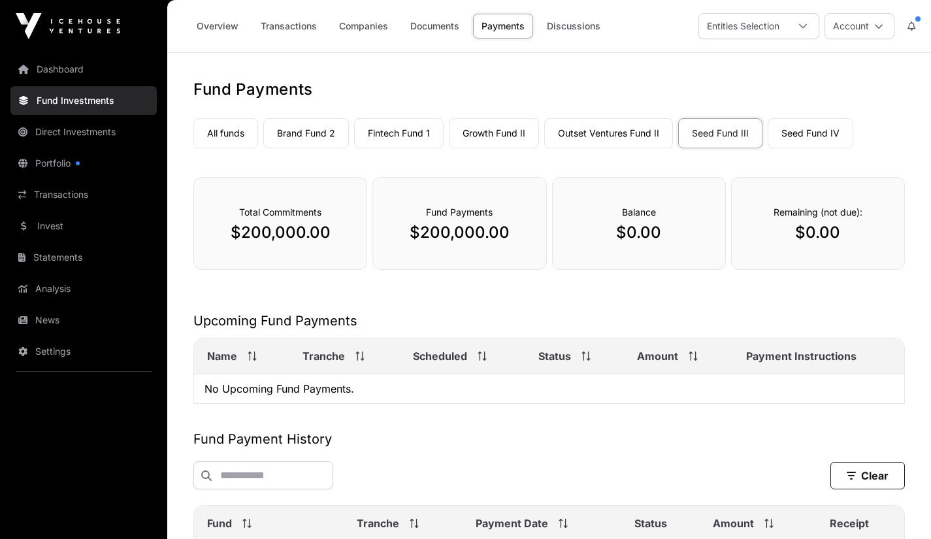
click at [607, 134] on link "Outset Ventures Fund II" at bounding box center [608, 133] width 129 height 30
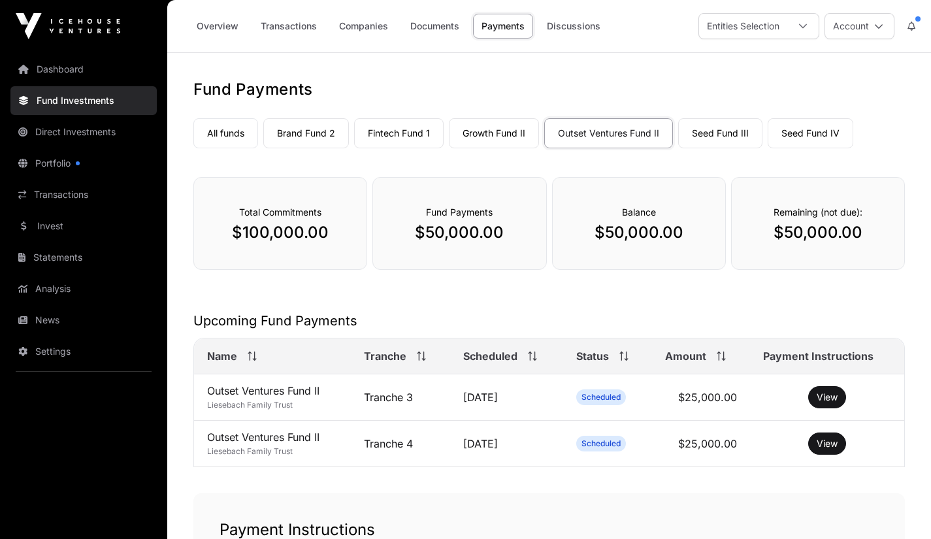
click at [368, 31] on link "Companies" at bounding box center [363, 26] width 66 height 25
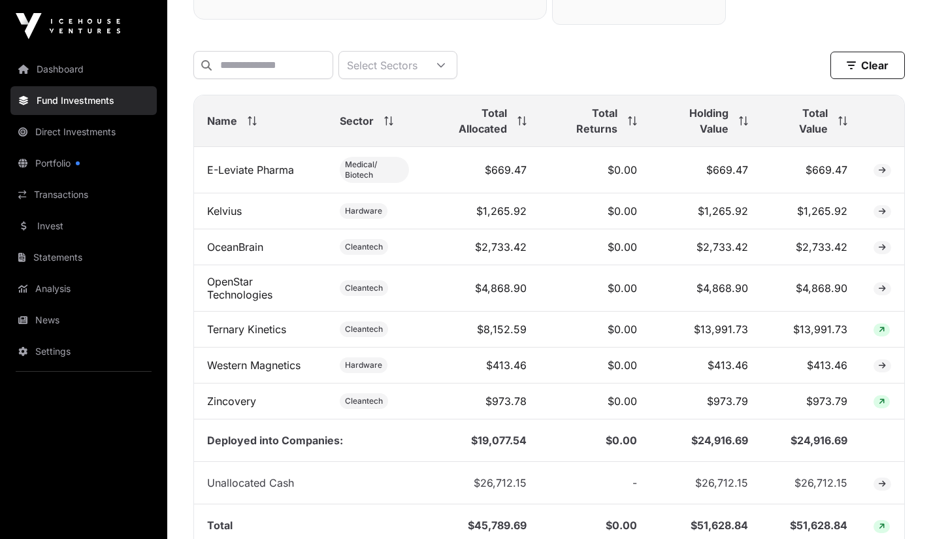
scroll to position [460, 0]
click at [229, 253] on link "OceanBrain" at bounding box center [235, 246] width 56 height 13
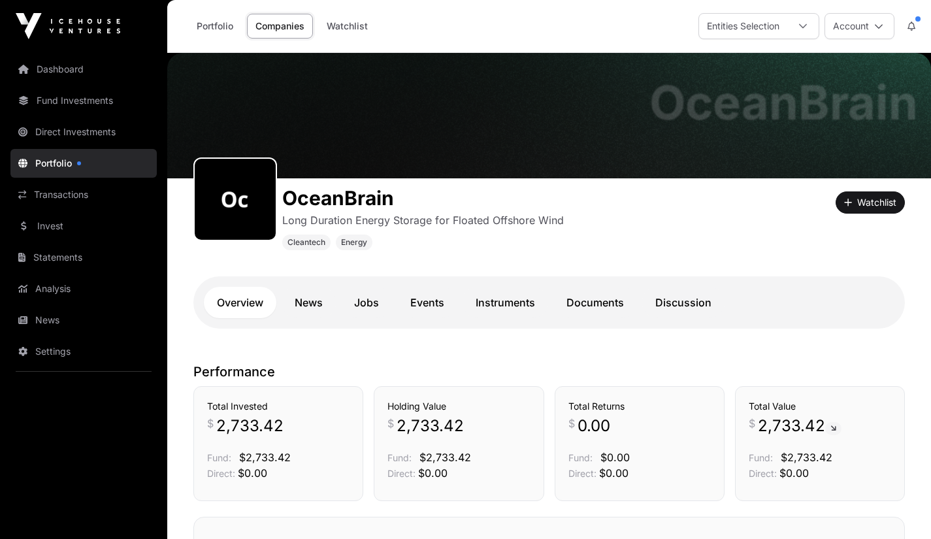
click at [304, 303] on link "News" at bounding box center [309, 302] width 54 height 31
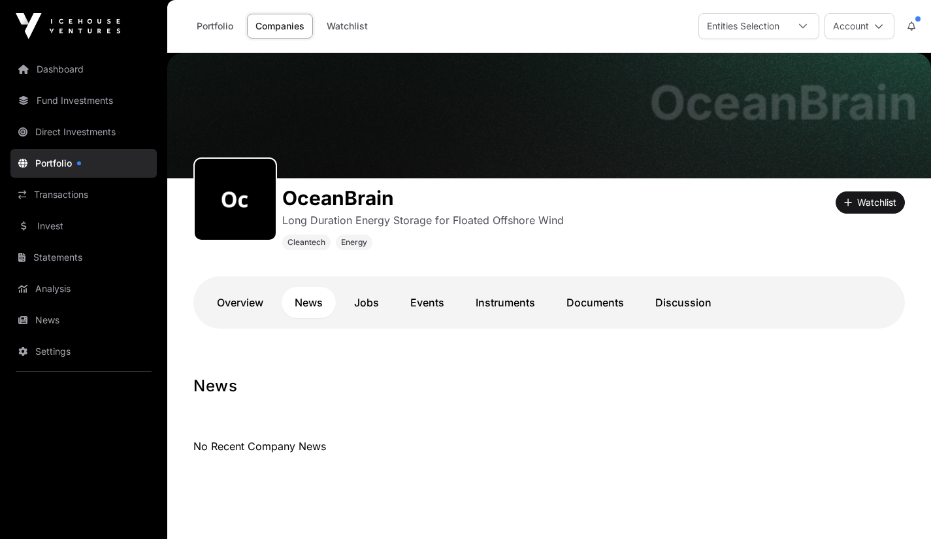
click at [588, 294] on link "Documents" at bounding box center [595, 302] width 84 height 31
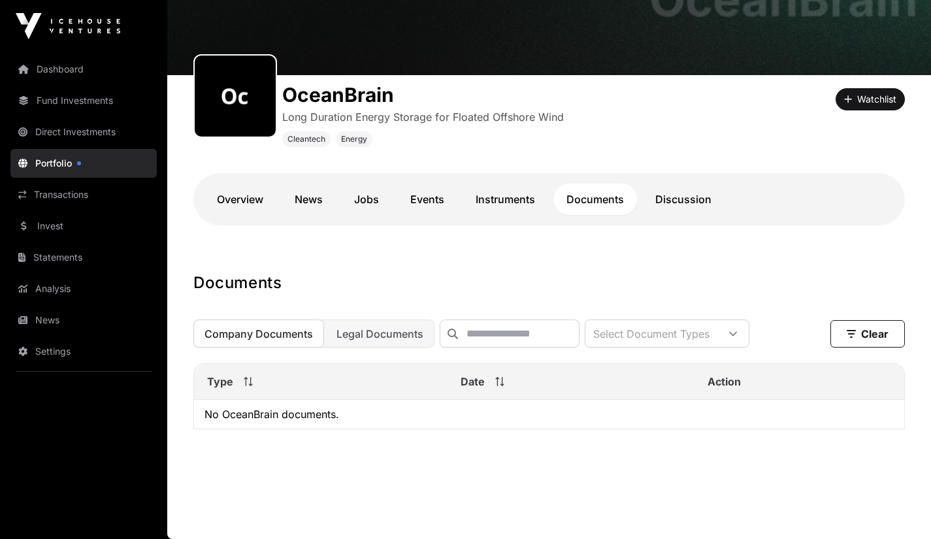
scroll to position [105, 0]
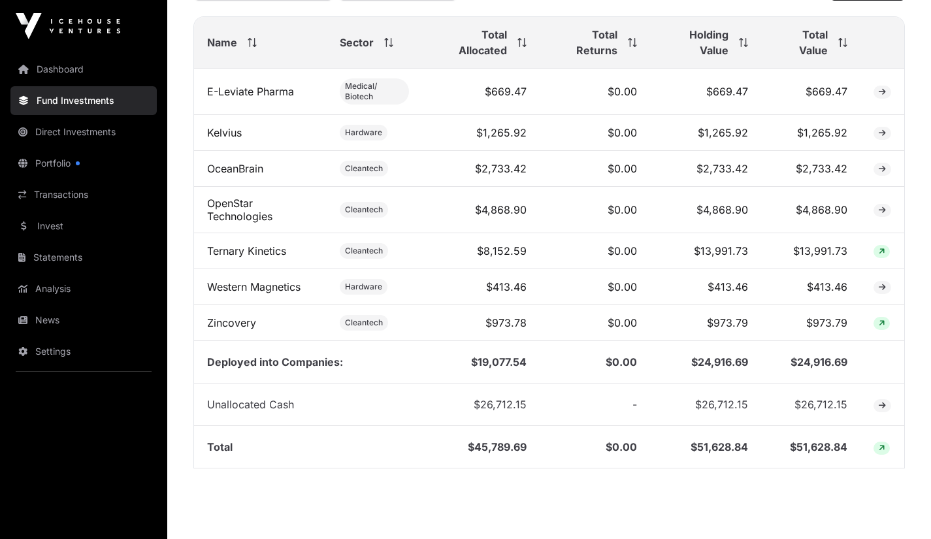
scroll to position [539, 0]
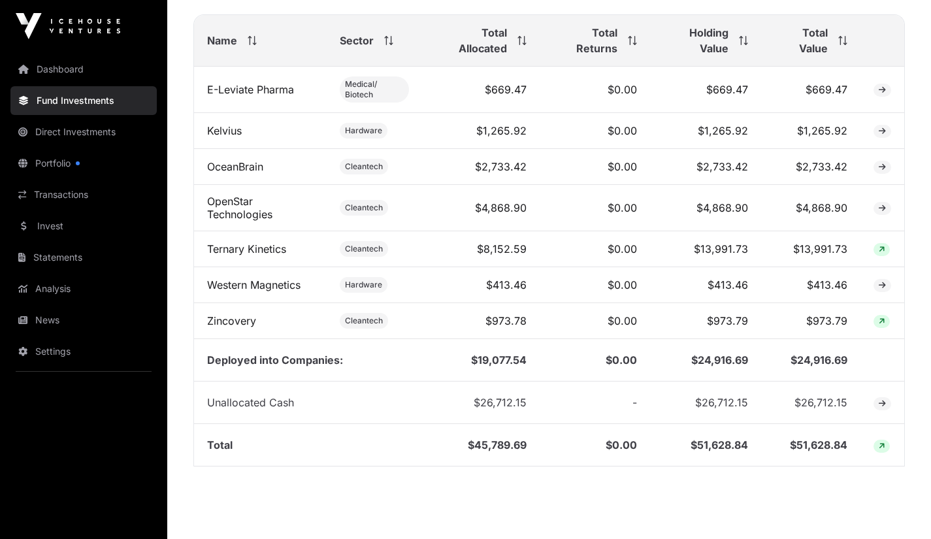
click at [52, 225] on link "Invest" at bounding box center [83, 226] width 146 height 29
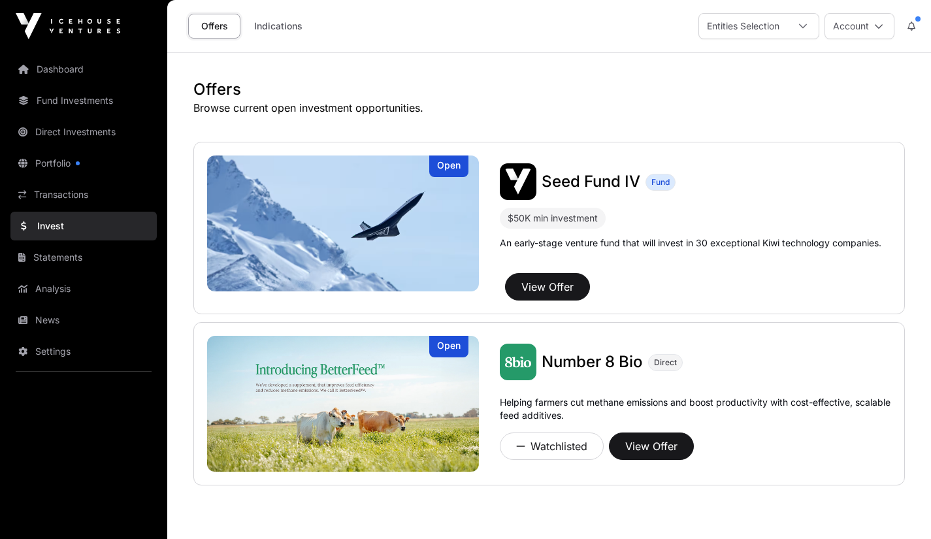
scroll to position [56, 0]
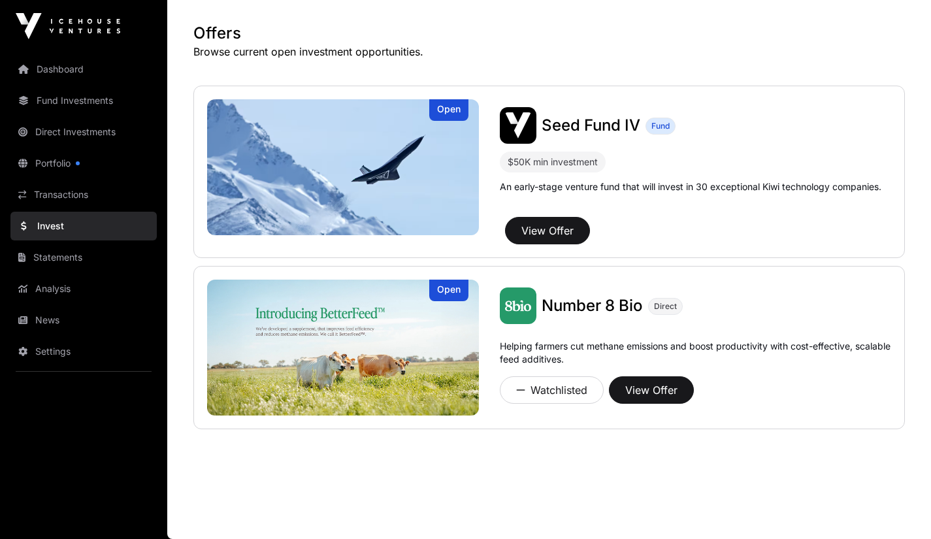
click at [52, 285] on link "Analysis" at bounding box center [83, 288] width 146 height 29
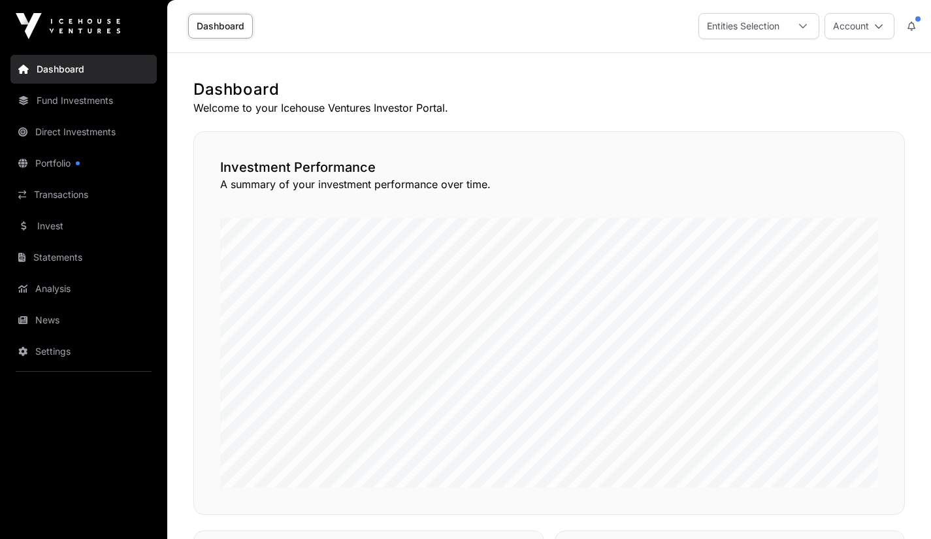
click at [51, 235] on link "Invest" at bounding box center [83, 226] width 146 height 29
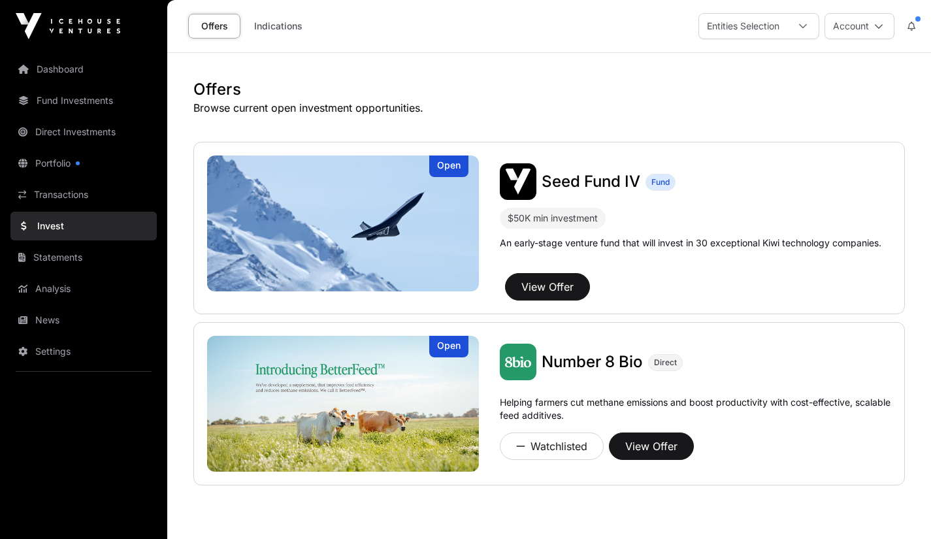
click at [59, 169] on link "Portfolio" at bounding box center [83, 163] width 146 height 29
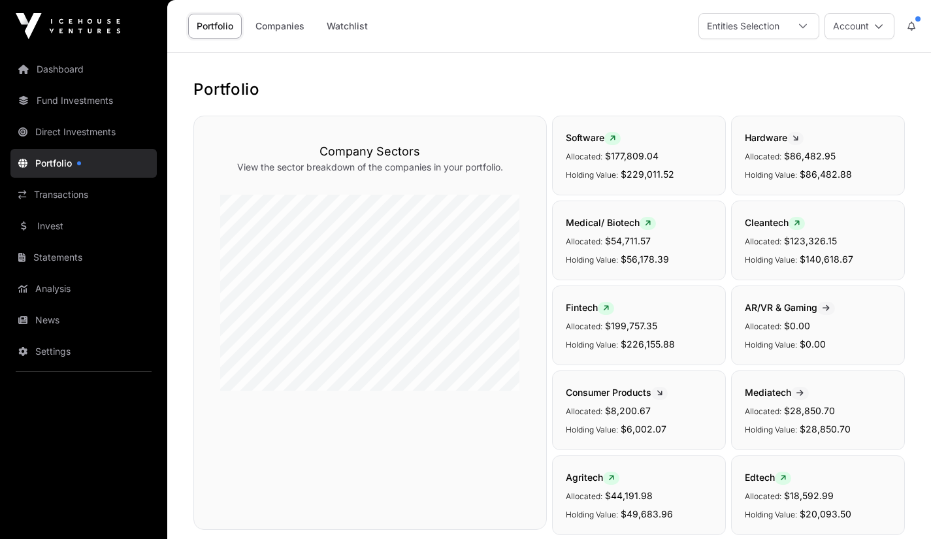
scroll to position [3, 0]
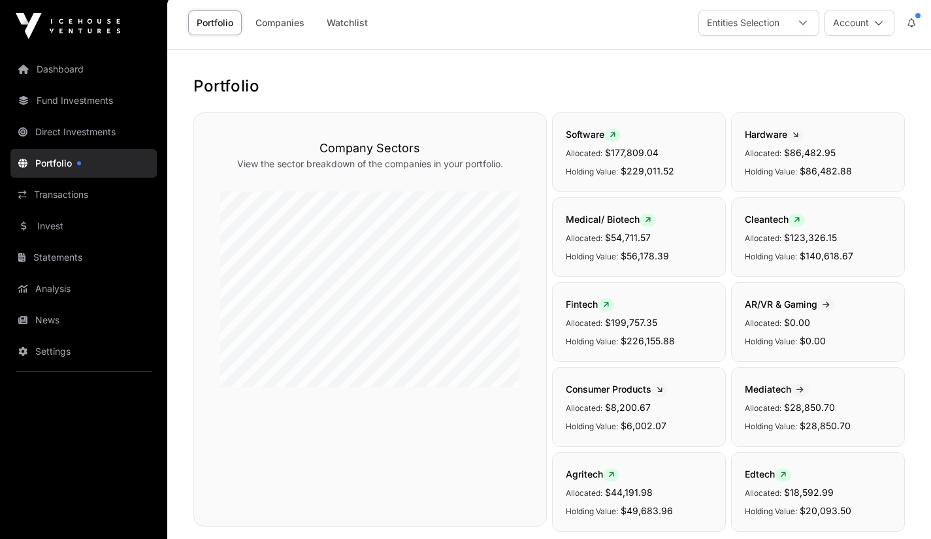
click at [285, 22] on link "Companies" at bounding box center [280, 22] width 66 height 25
click at [278, 22] on link "Companies" at bounding box center [280, 22] width 66 height 25
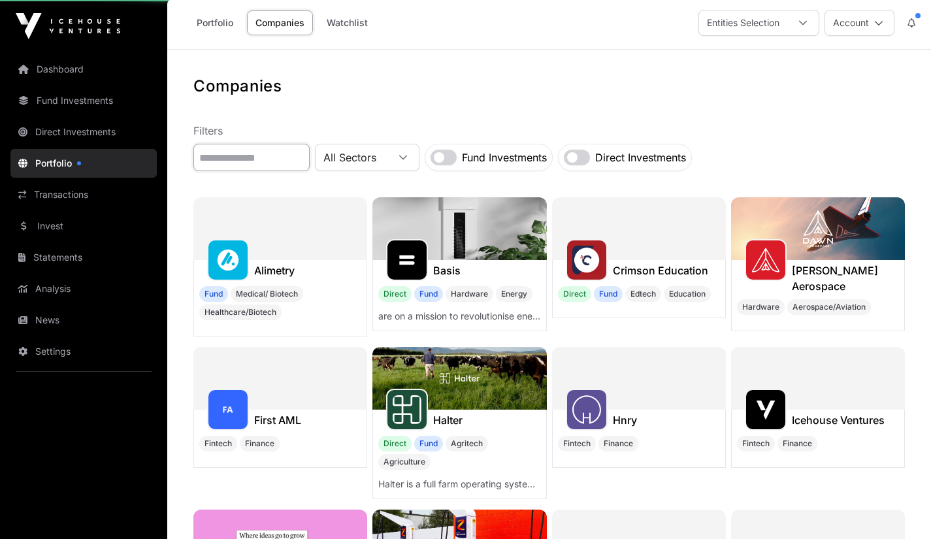
click at [217, 162] on input "text" at bounding box center [251, 157] width 116 height 27
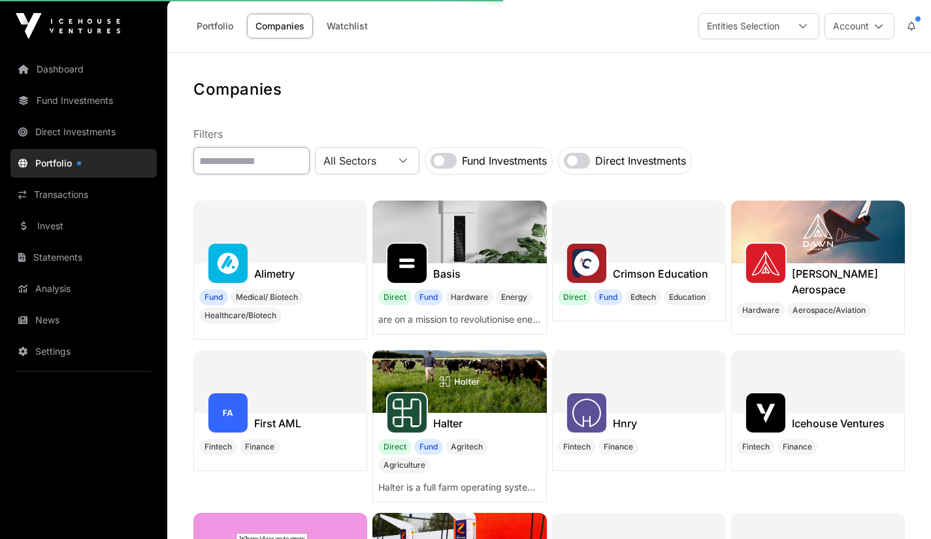
click at [246, 158] on input "text" at bounding box center [251, 160] width 116 height 27
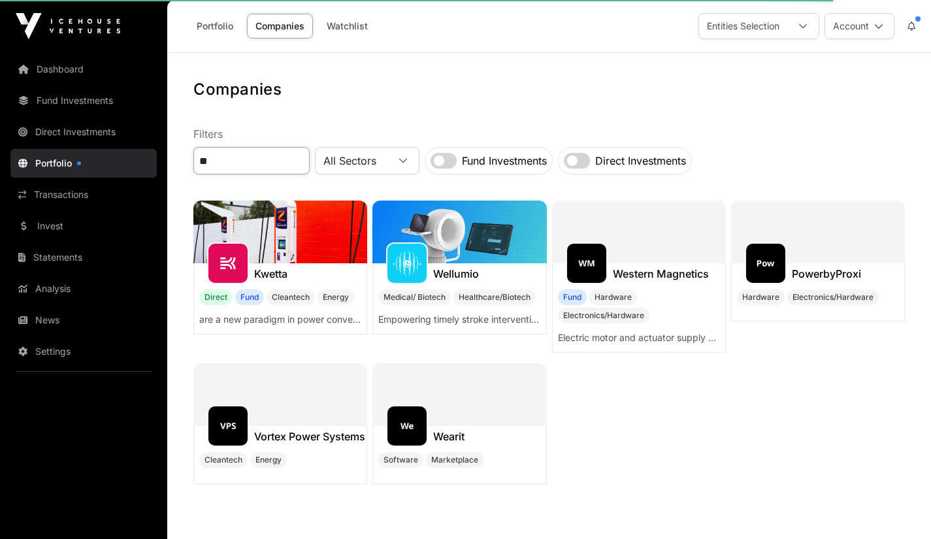
type input "**"
click at [486, 241] on img at bounding box center [459, 232] width 174 height 63
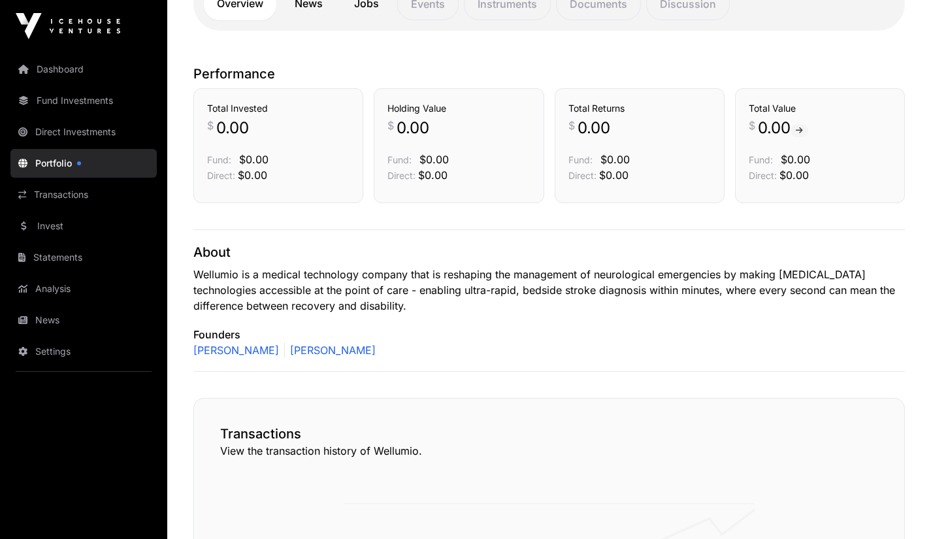
scroll to position [340, 0]
click at [47, 165] on link "Portfolio" at bounding box center [83, 163] width 146 height 29
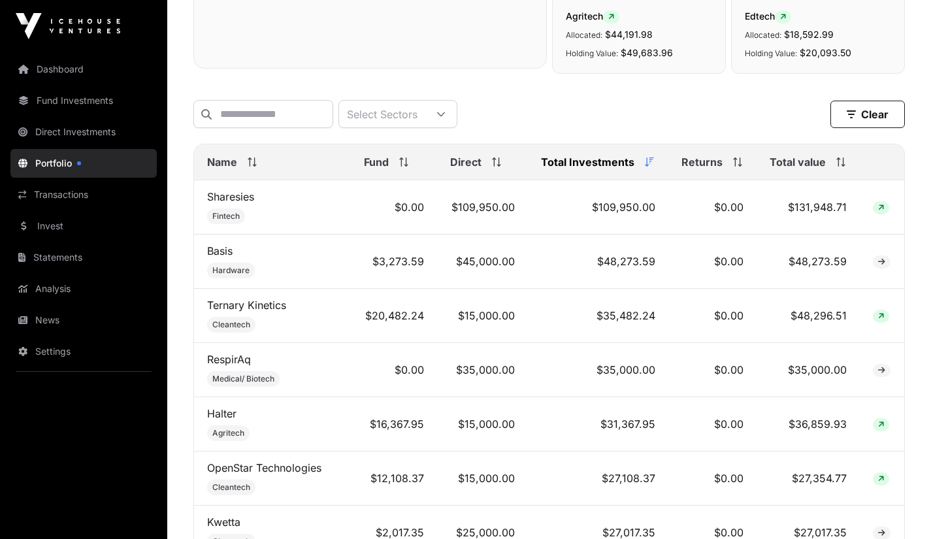
scroll to position [539, 0]
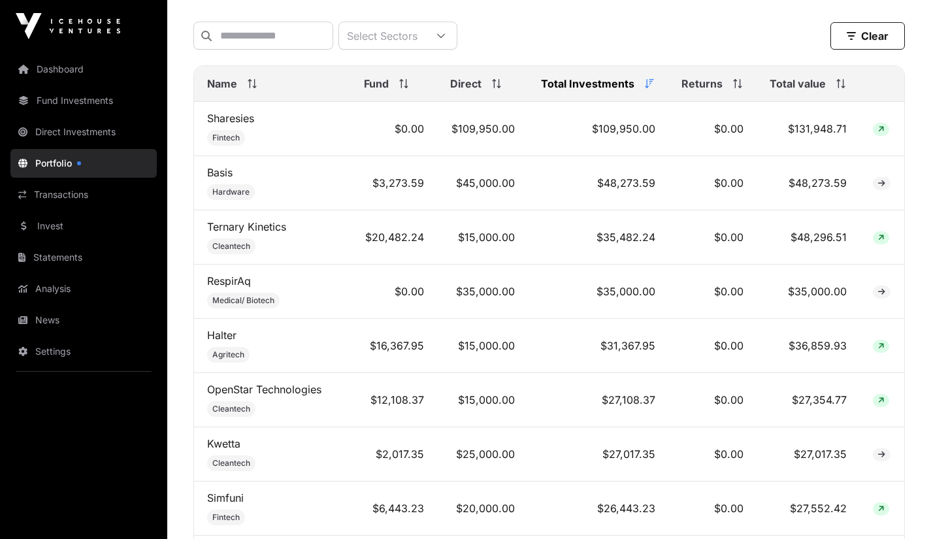
click at [587, 91] on span "Total Investments" at bounding box center [587, 84] width 93 height 16
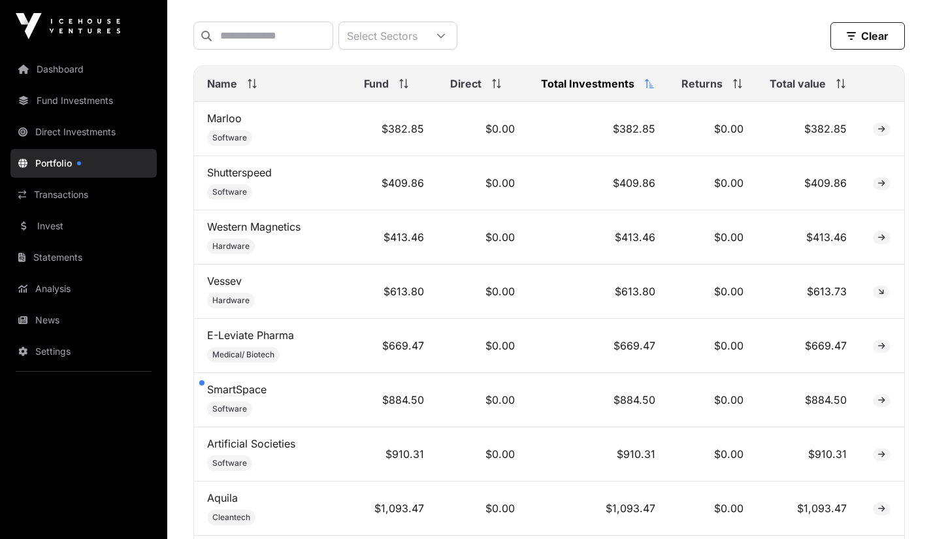
click at [587, 91] on span "Total Investments" at bounding box center [587, 84] width 93 height 16
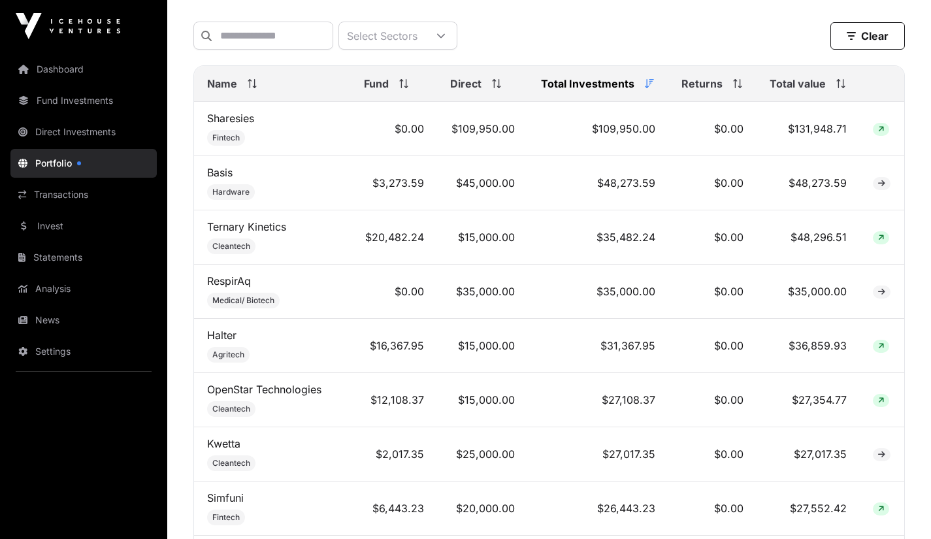
click at [799, 91] on span "Total value" at bounding box center [797, 84] width 56 height 16
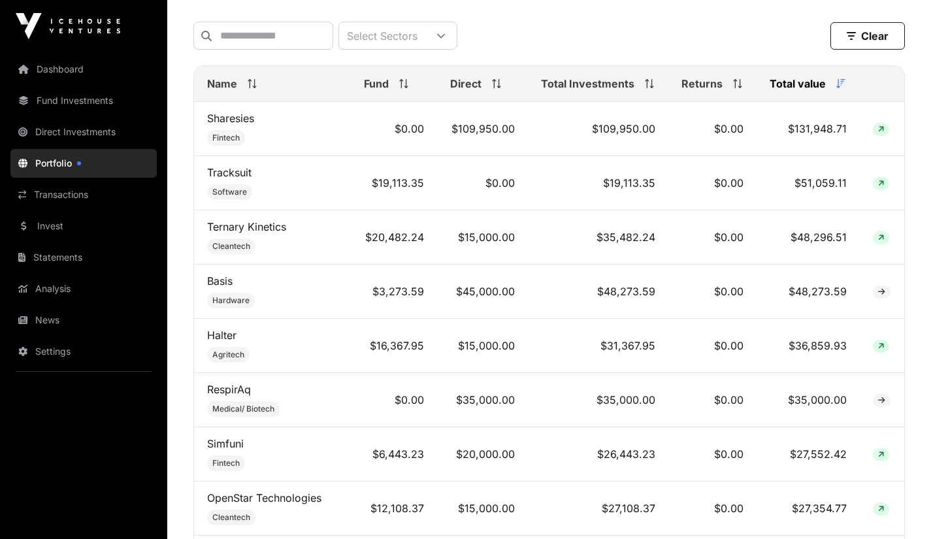
click at [233, 391] on link "RespirAq" at bounding box center [229, 389] width 44 height 13
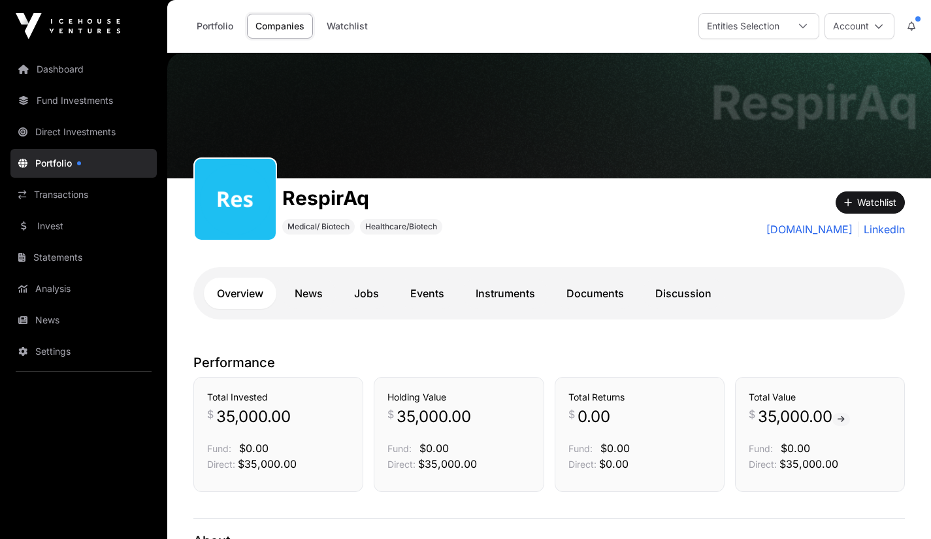
click at [575, 295] on link "Documents" at bounding box center [595, 293] width 84 height 31
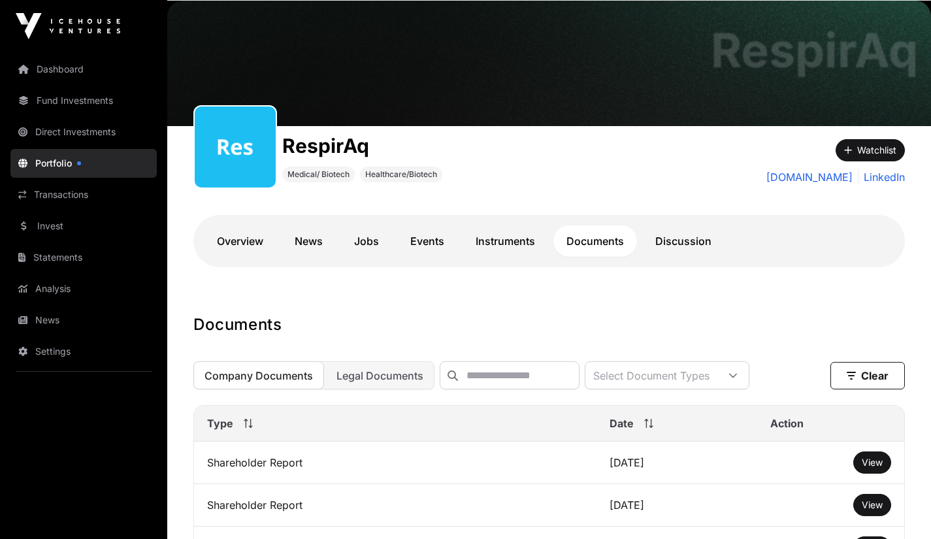
scroll to position [69, 0]
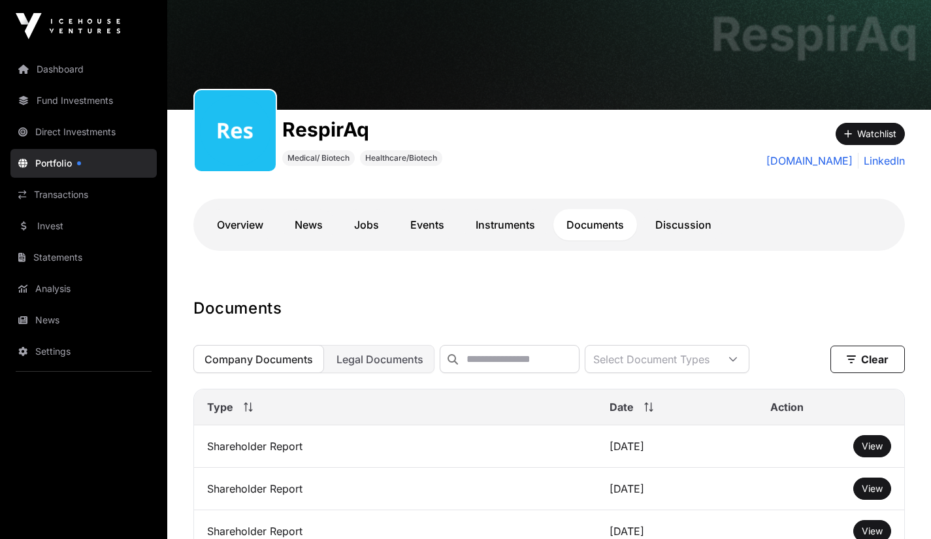
click at [874, 451] on span "View" at bounding box center [871, 445] width 21 height 11
click at [696, 229] on link "Discussion" at bounding box center [683, 224] width 82 height 31
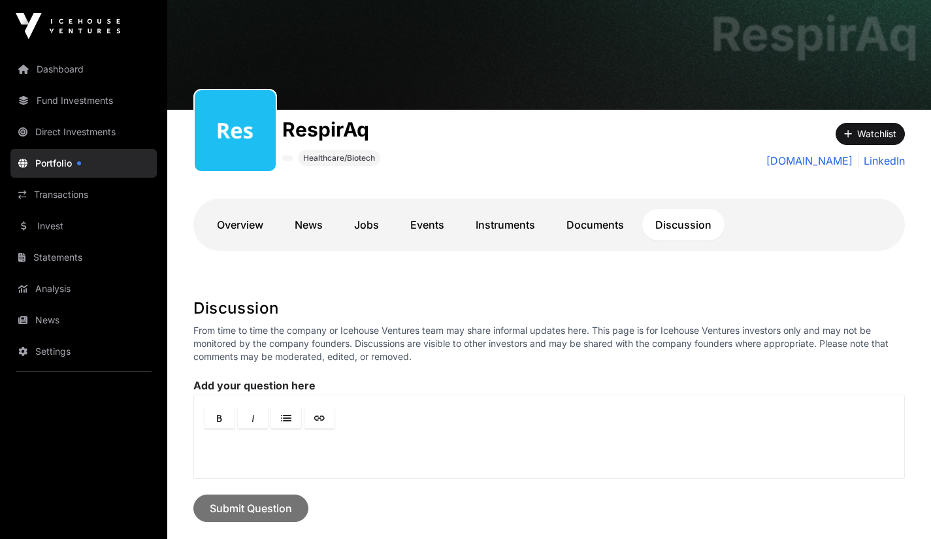
click at [490, 221] on link "Instruments" at bounding box center [505, 224] width 86 height 31
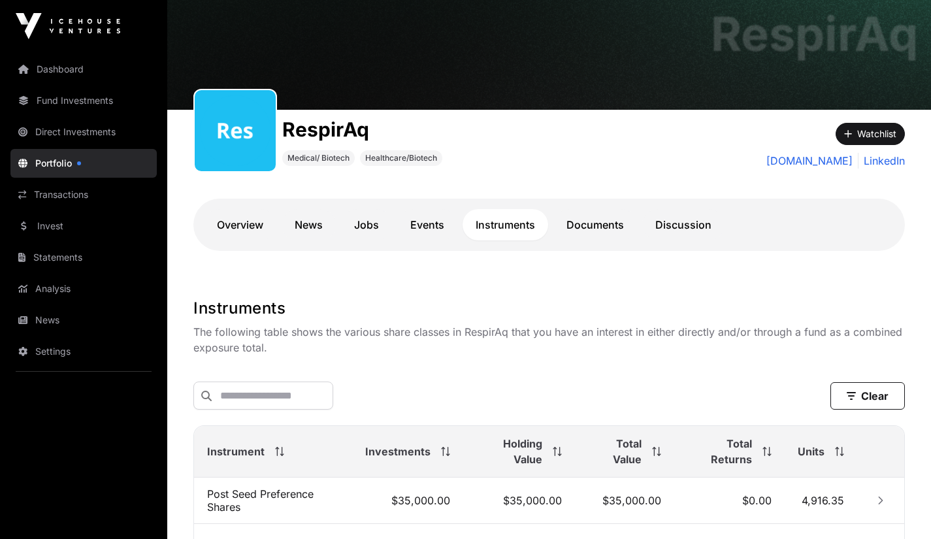
click at [427, 220] on link "Events" at bounding box center [427, 224] width 60 height 31
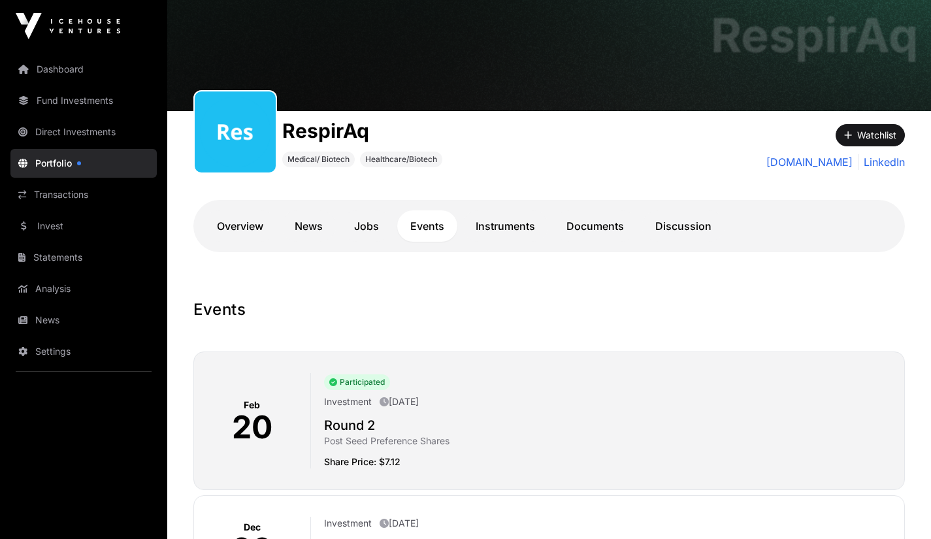
scroll to position [63, 0]
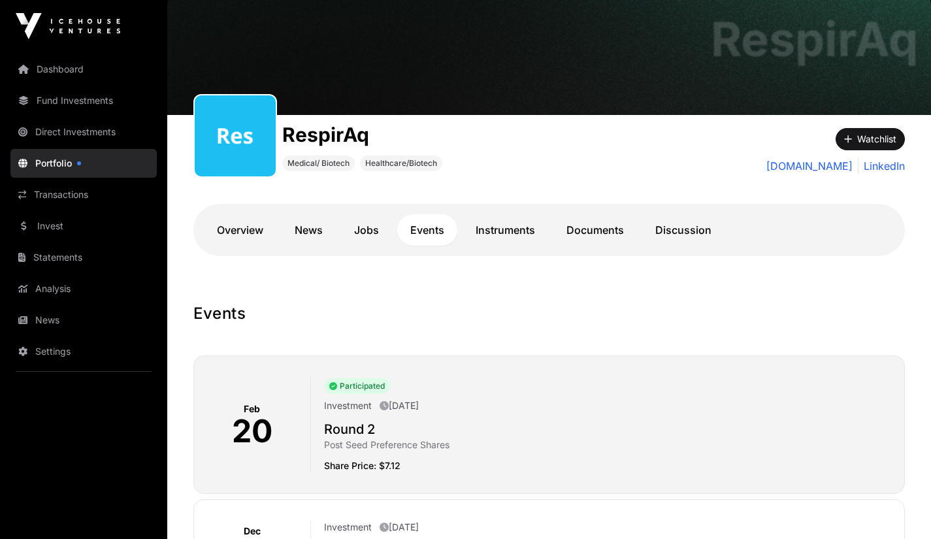
click at [362, 224] on link "Jobs" at bounding box center [366, 229] width 51 height 31
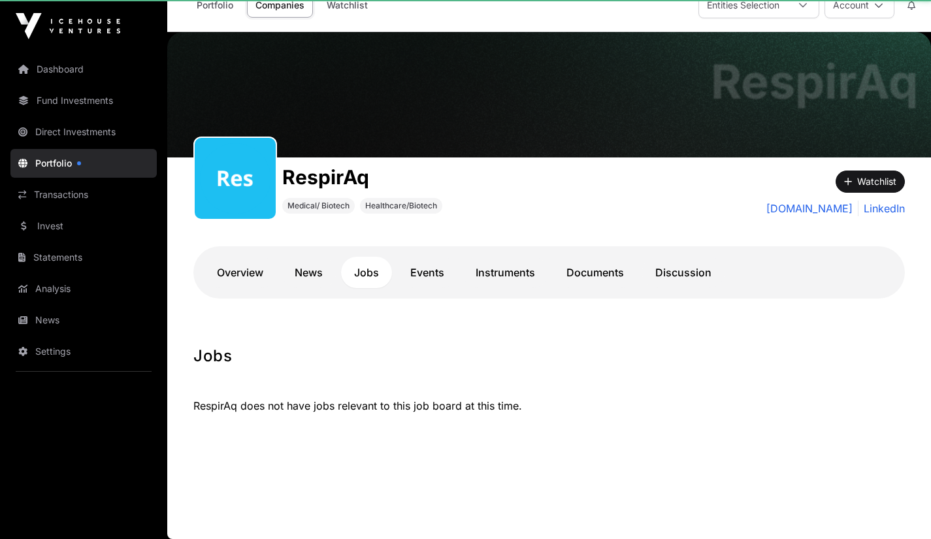
scroll to position [21, 0]
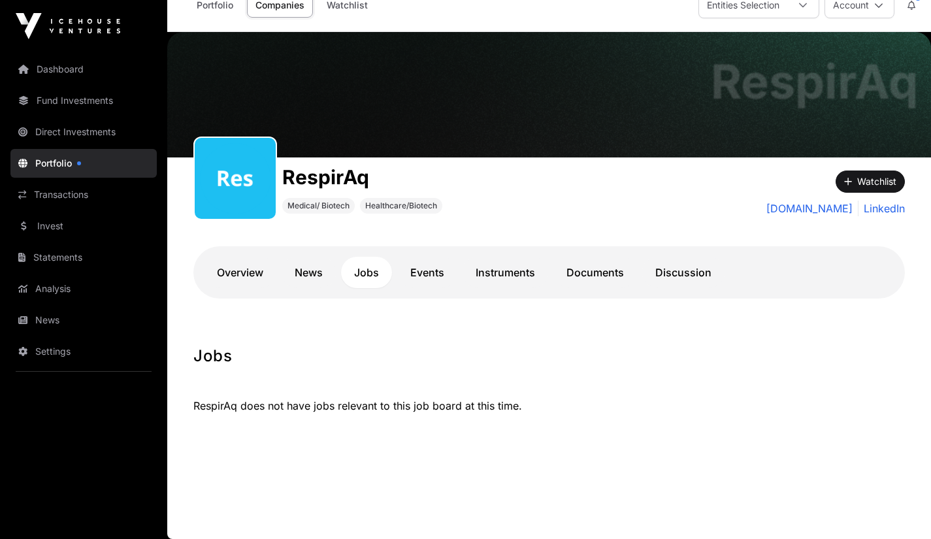
click at [321, 271] on link "News" at bounding box center [309, 272] width 54 height 31
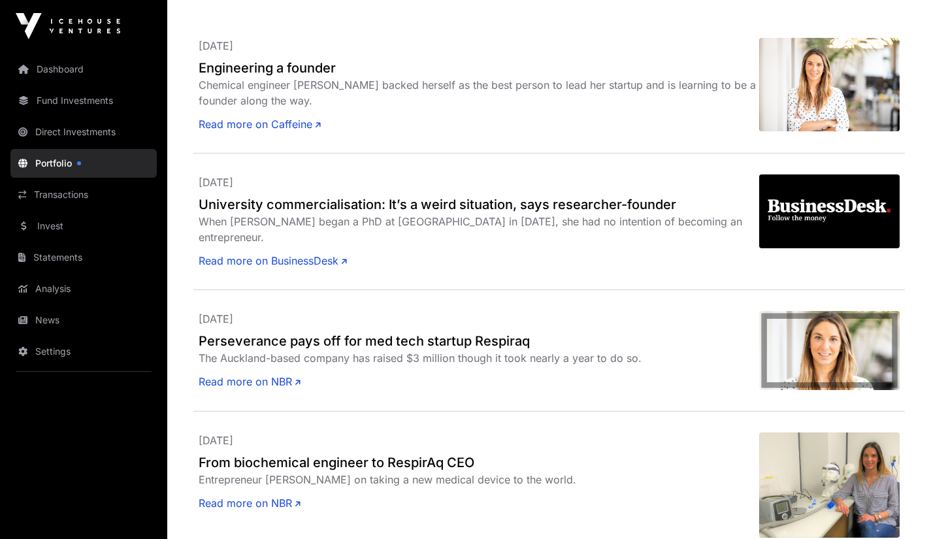
scroll to position [380, 0]
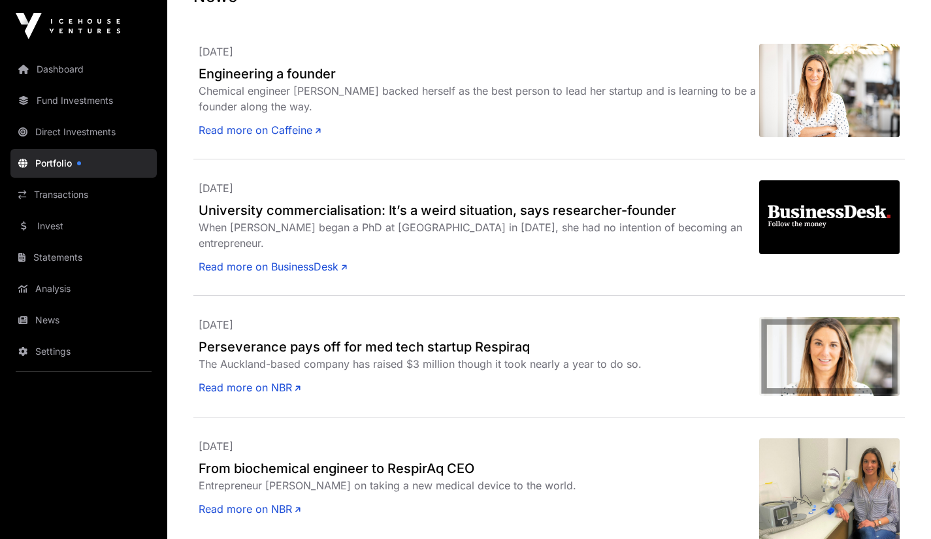
click at [228, 130] on link "Read more on Caffeine" at bounding box center [260, 130] width 122 height 16
click at [238, 271] on link "Read more on BusinessDesk" at bounding box center [273, 267] width 148 height 16
click at [236, 391] on link "Read more on NBR" at bounding box center [250, 387] width 102 height 16
